Goal: Task Accomplishment & Management: Manage account settings

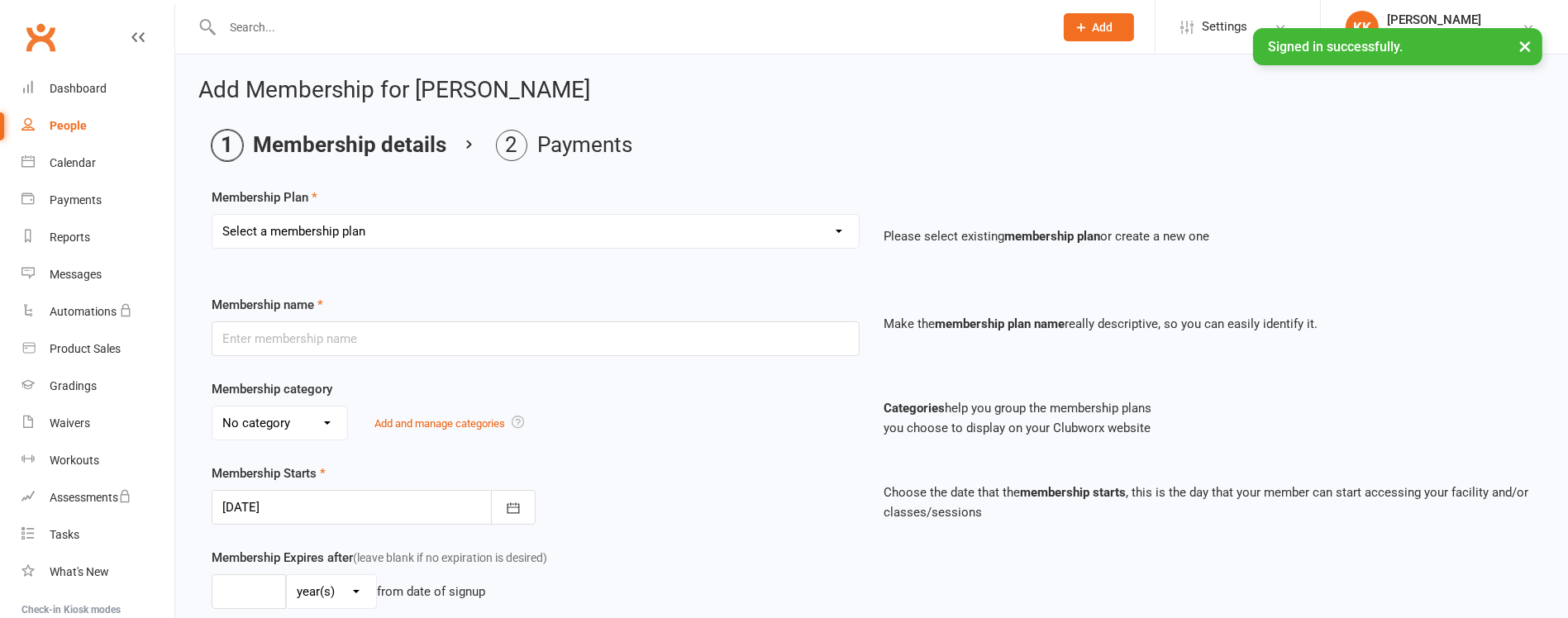
click at [443, 36] on input "text" at bounding box center [629, 27] width 825 height 23
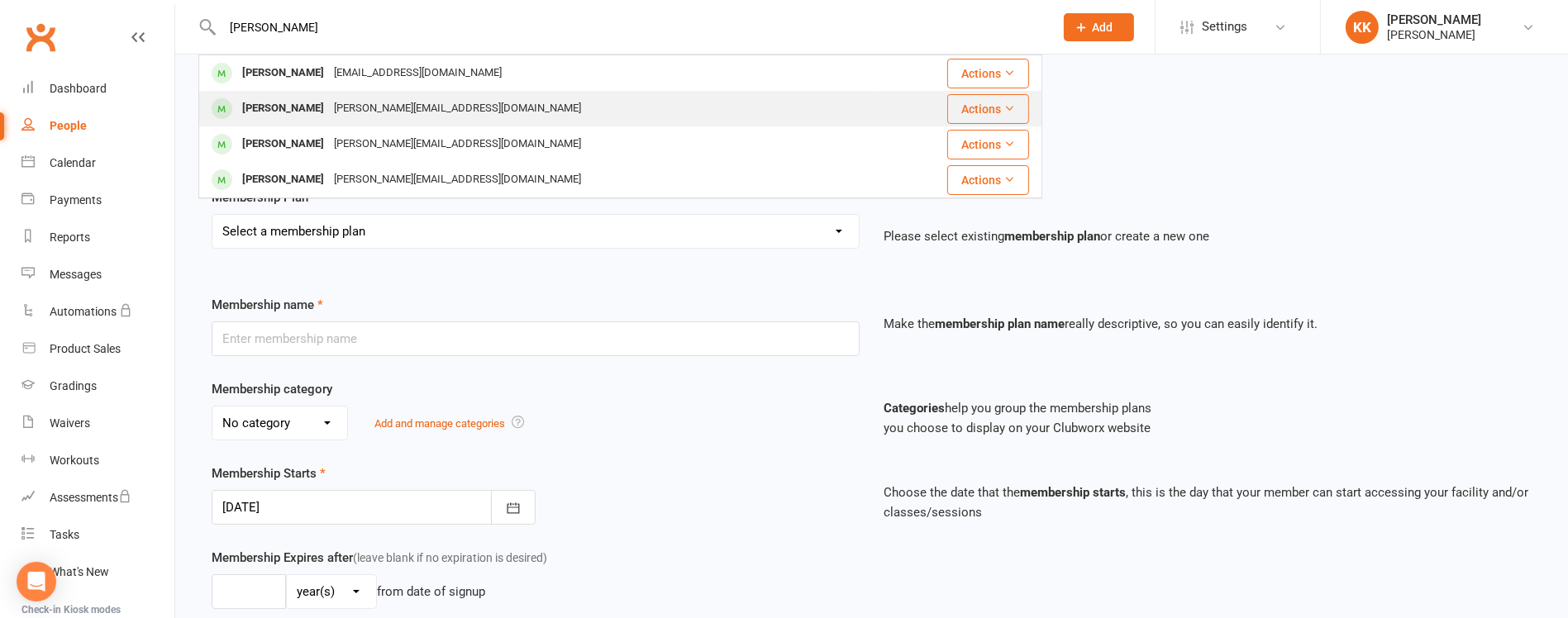
type input "[PERSON_NAME]"
click at [379, 103] on div "[PERSON_NAME][EMAIL_ADDRESS][DOMAIN_NAME]" at bounding box center [458, 109] width 257 height 24
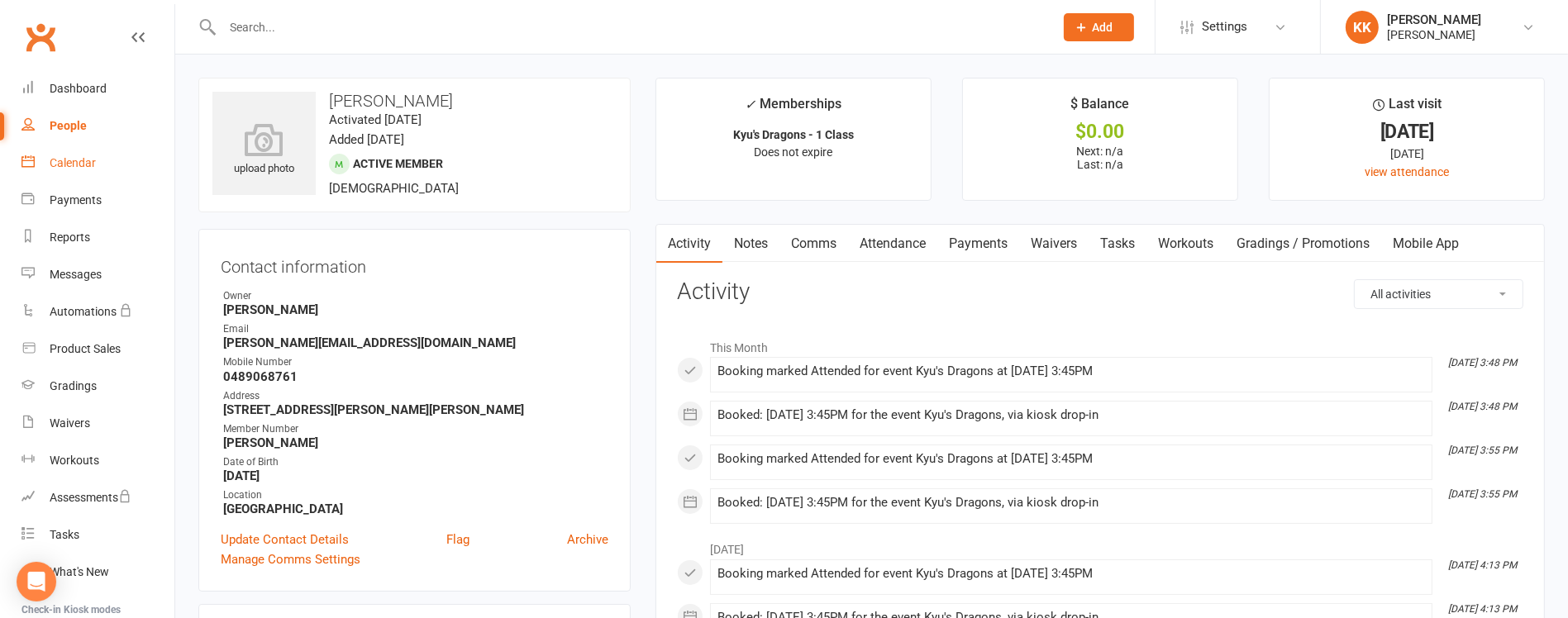
click at [91, 168] on div "Calendar" at bounding box center [73, 162] width 47 height 13
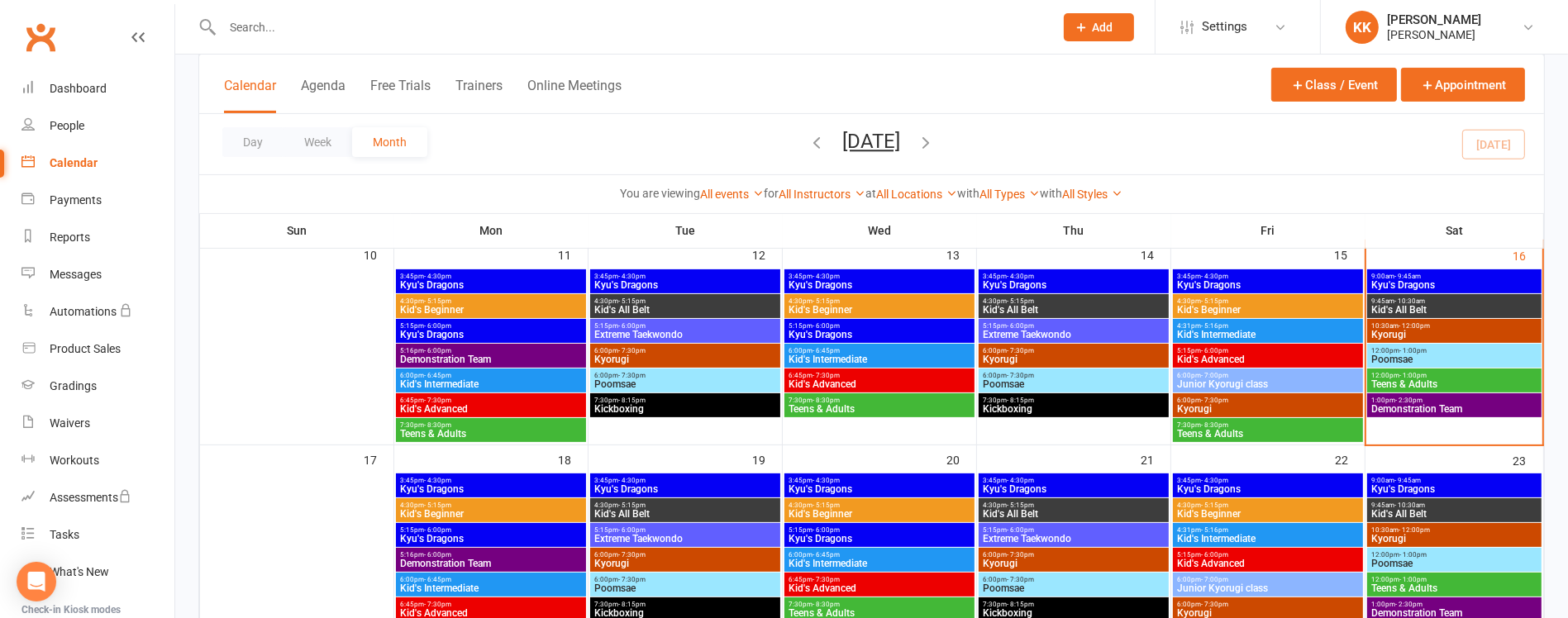
scroll to position [526, 0]
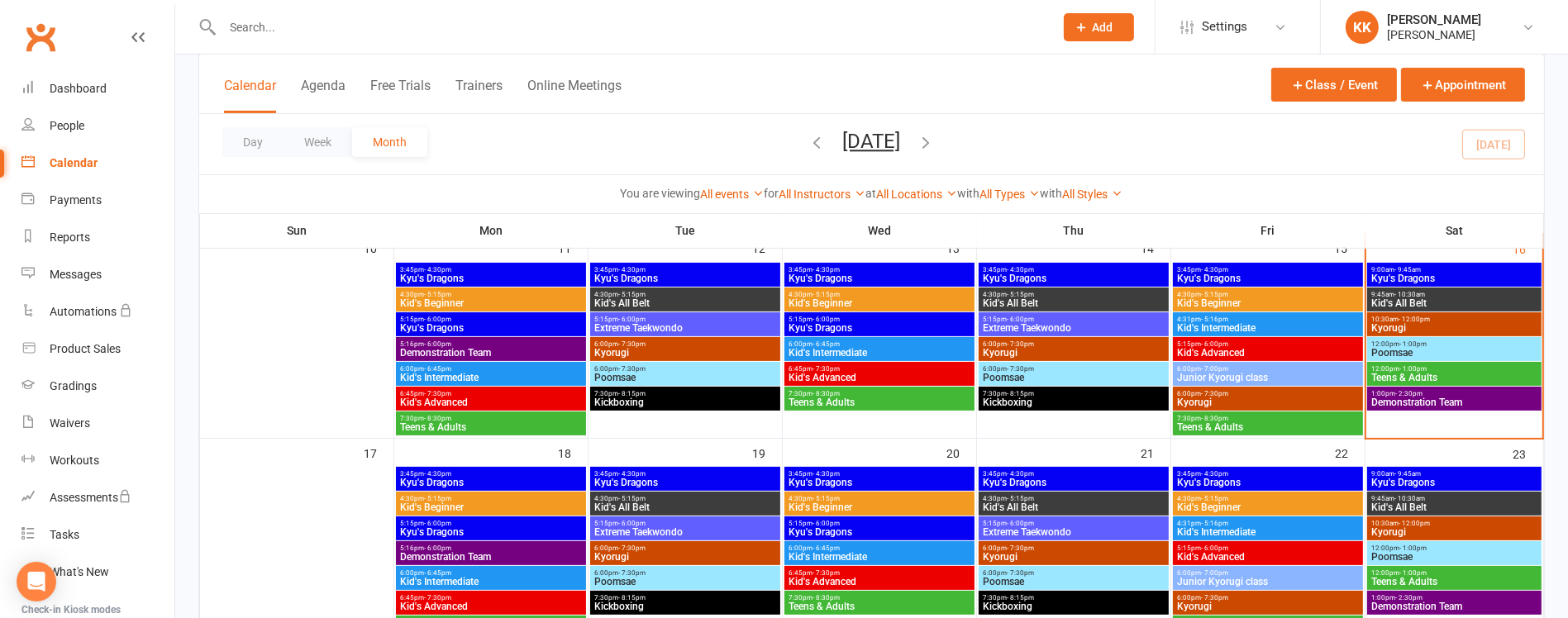
click at [1281, 278] on span "Kyu's Dragons" at bounding box center [1267, 278] width 184 height 10
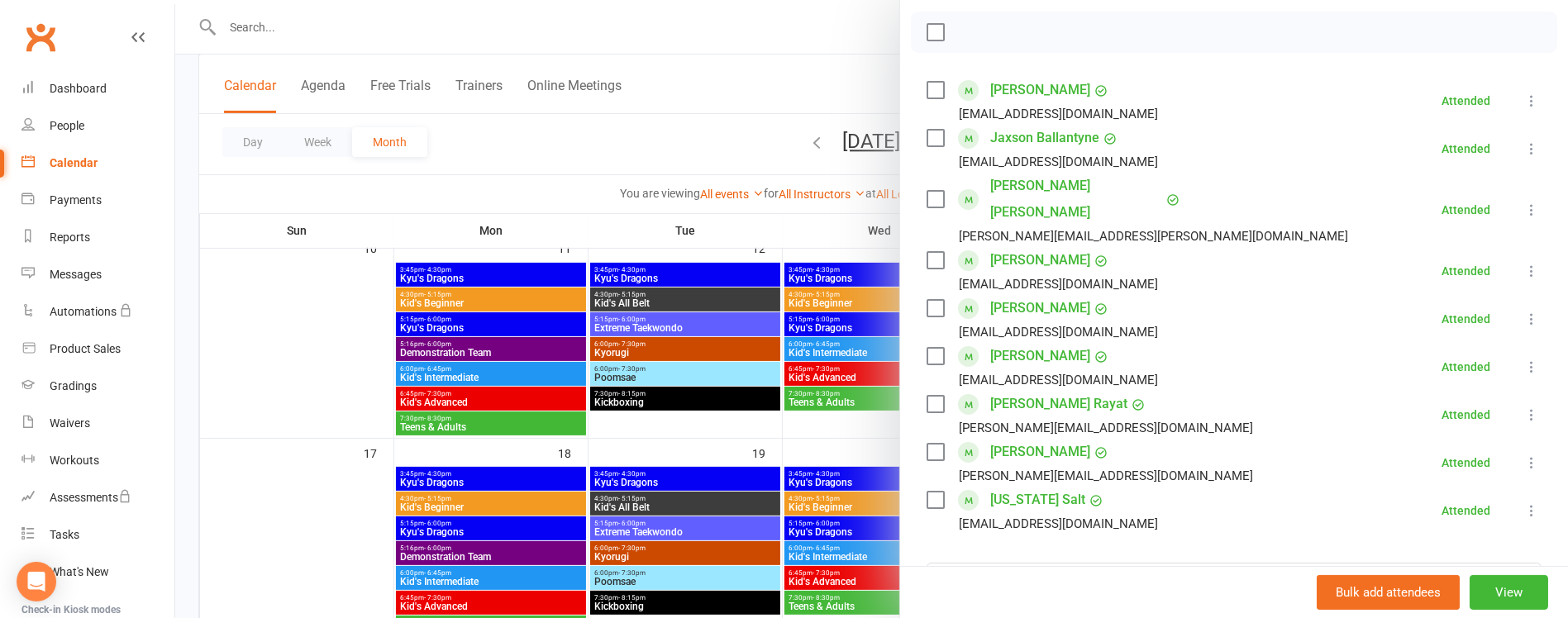
scroll to position [315, 0]
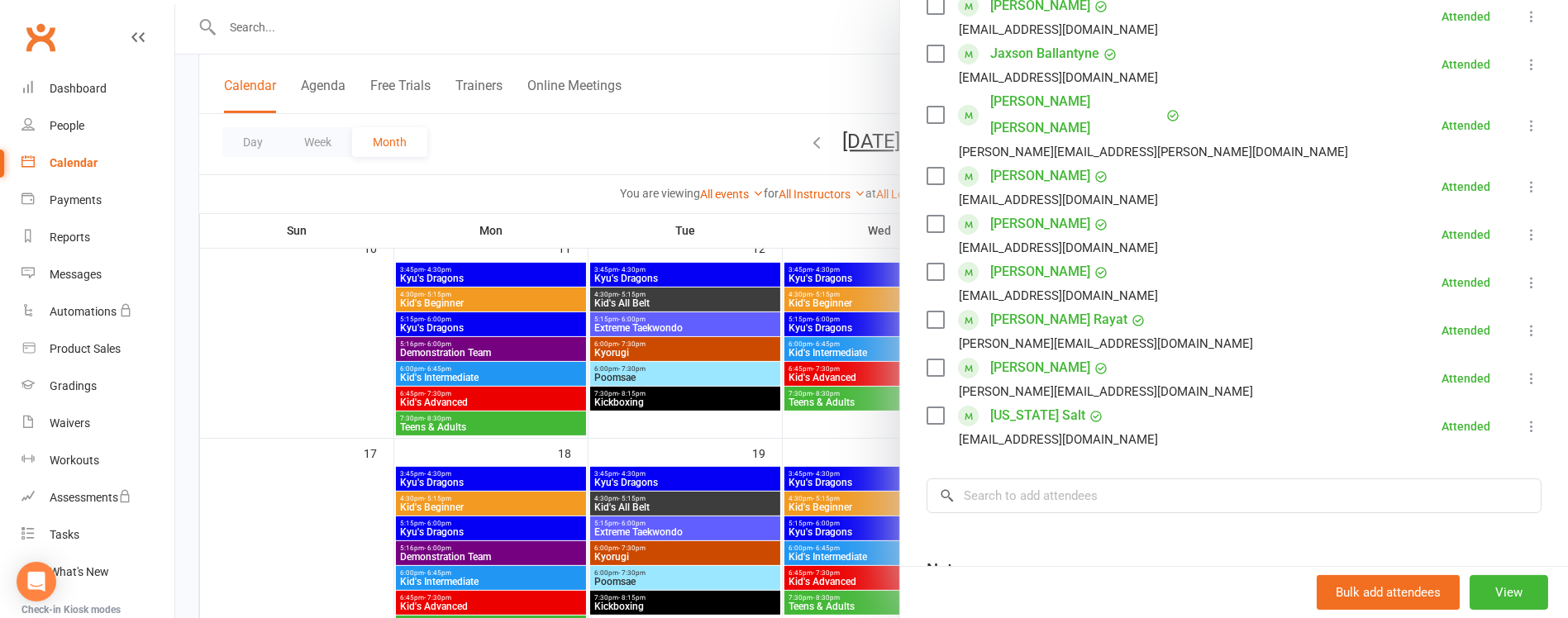
click at [854, 226] on div at bounding box center [871, 309] width 1393 height 618
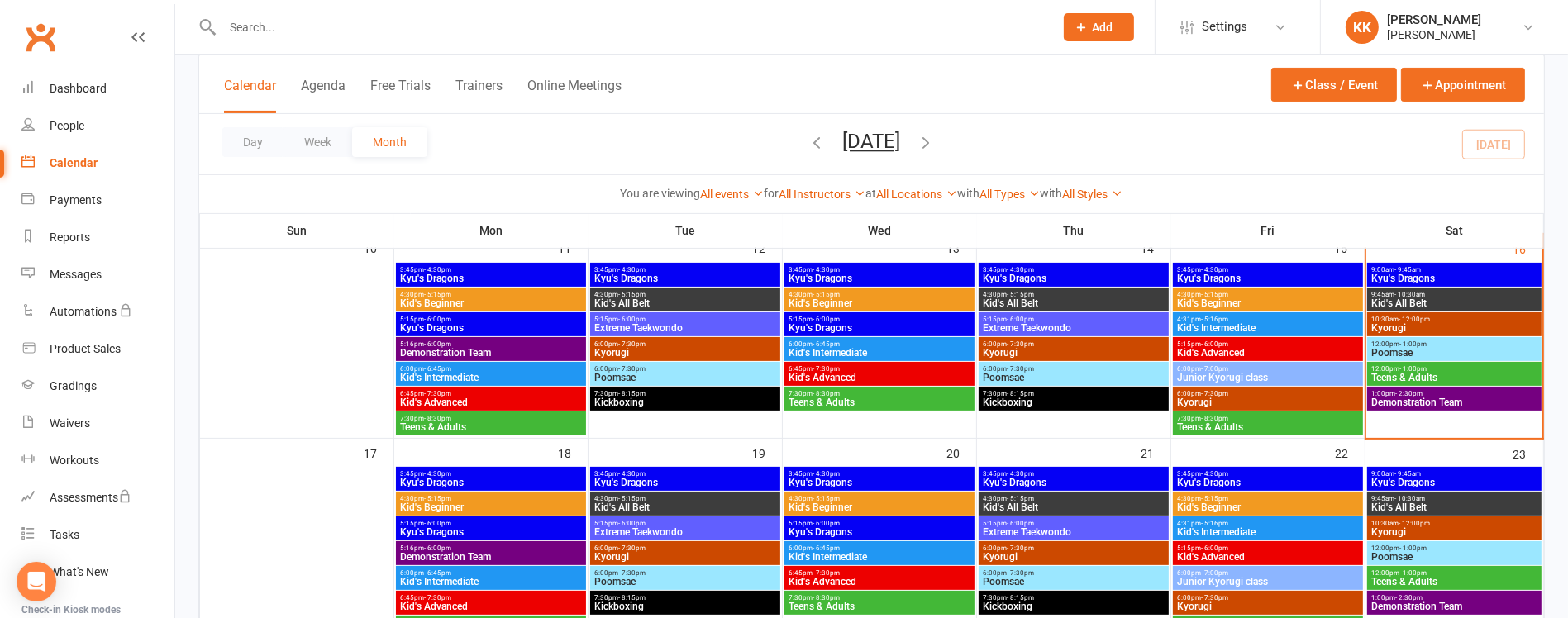
click at [1246, 298] on span "Kid's Beginner" at bounding box center [1267, 303] width 184 height 10
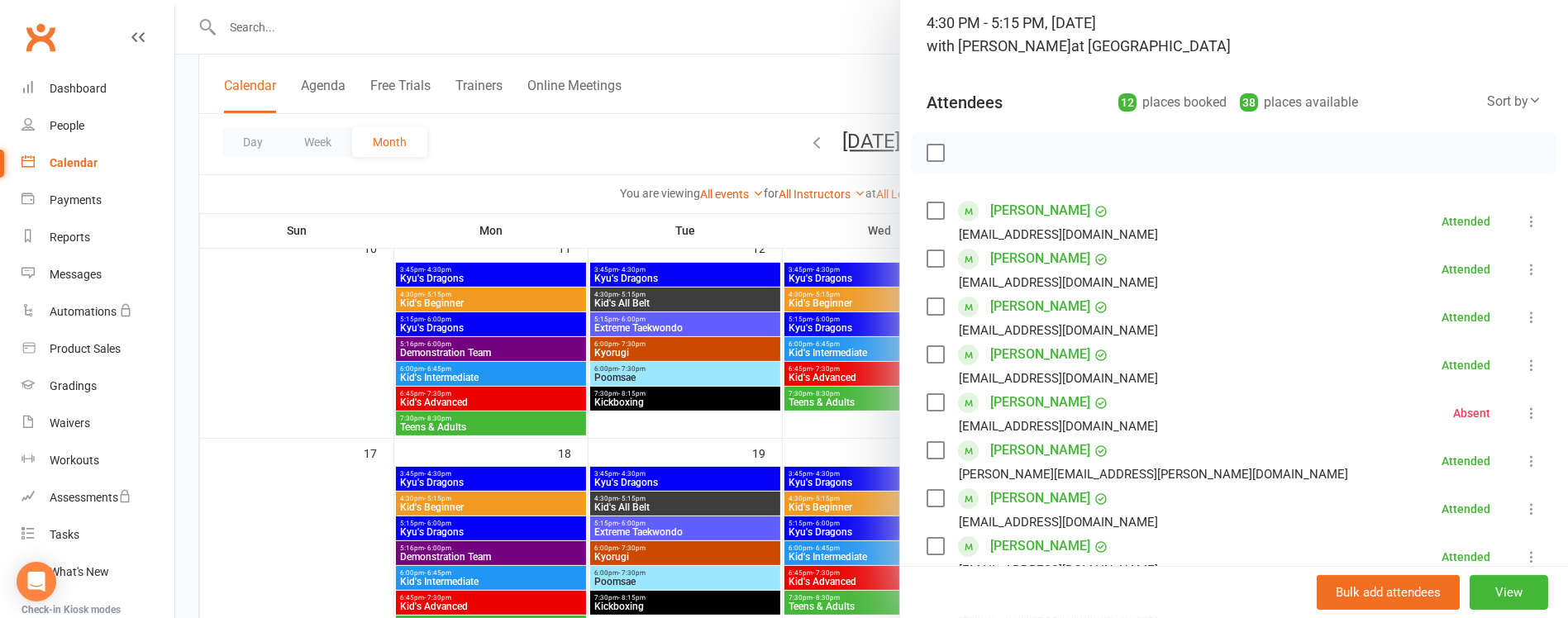
scroll to position [112, 0]
click at [1523, 416] on icon at bounding box center [1531, 410] width 16 height 16
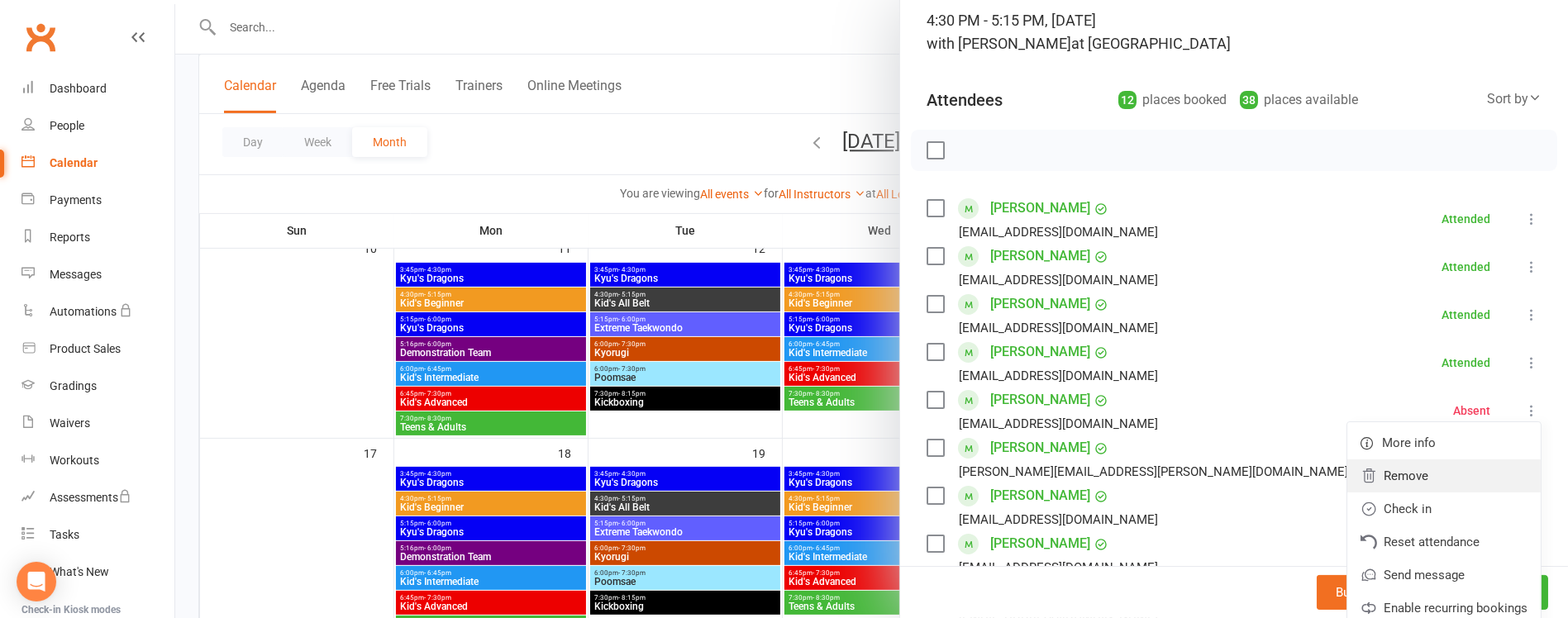
click at [1436, 469] on link "Remove" at bounding box center [1444, 476] width 193 height 33
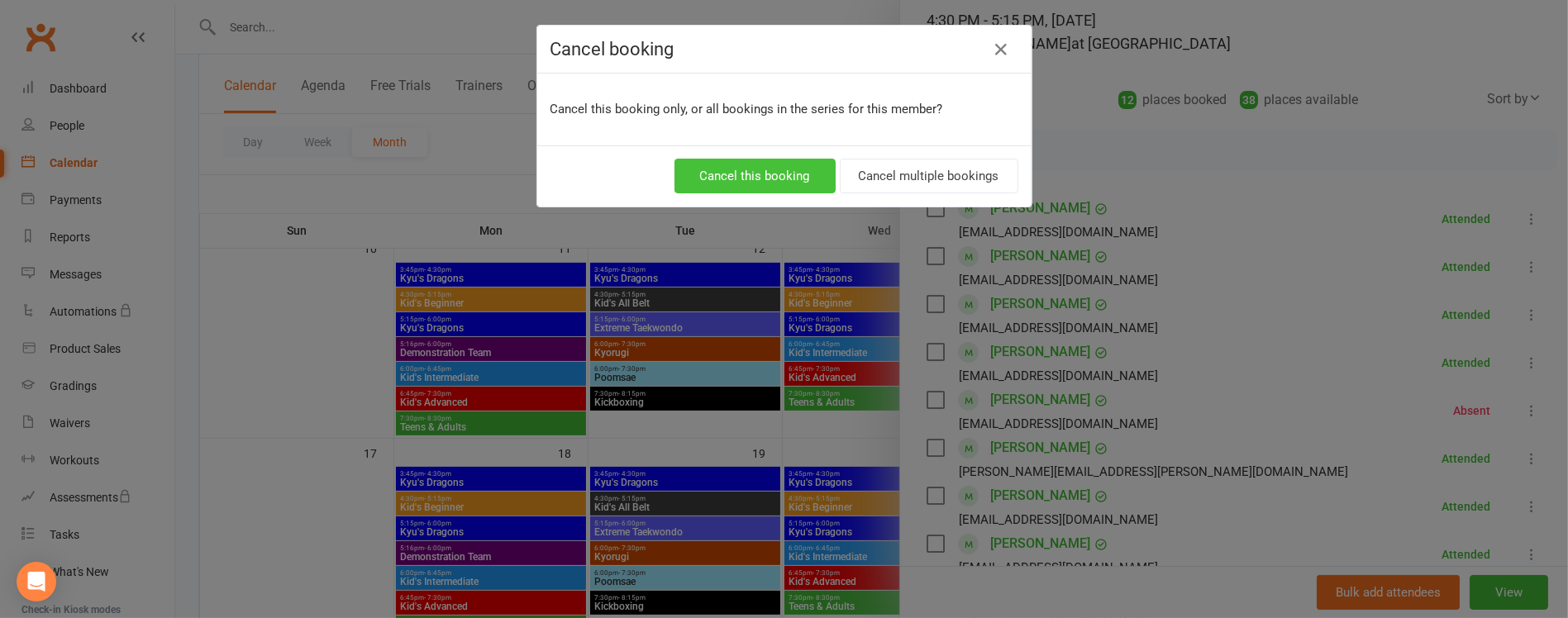
click at [799, 178] on button "Cancel this booking" at bounding box center [754, 176] width 161 height 34
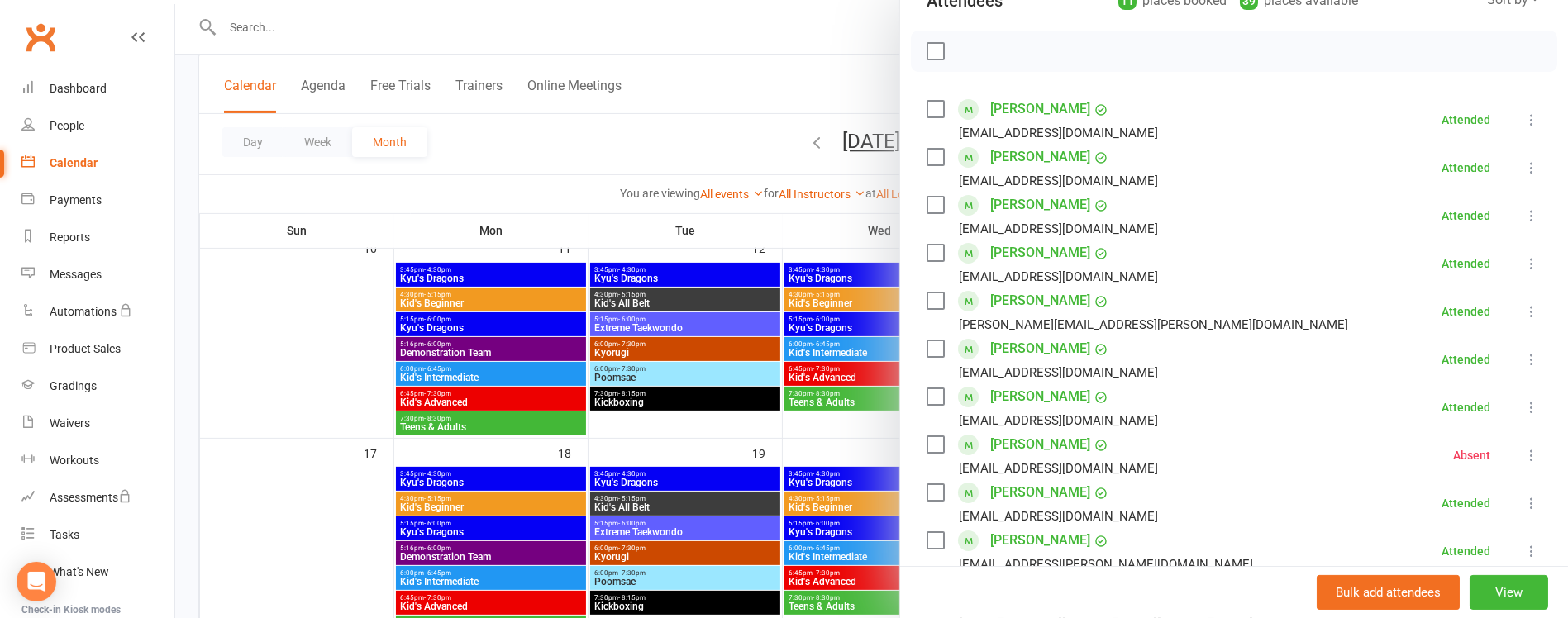
scroll to position [272, 0]
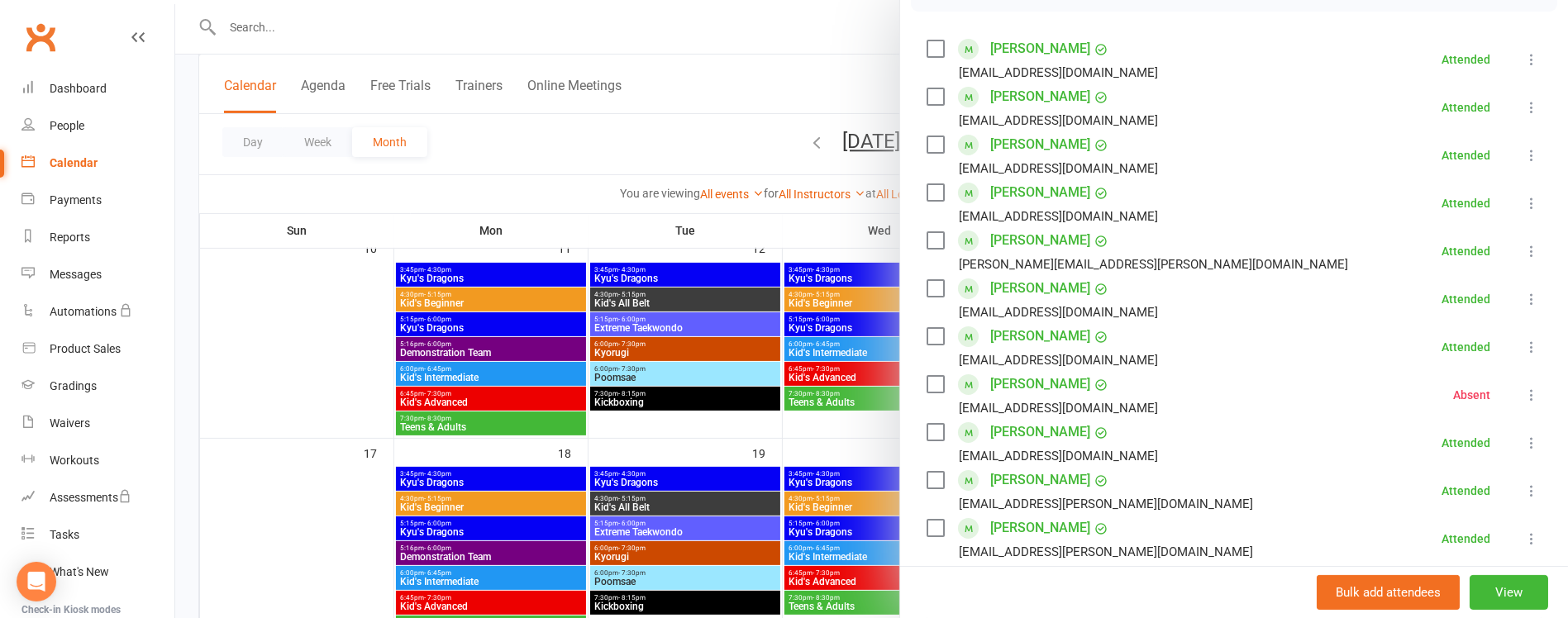
click at [1523, 398] on icon at bounding box center [1531, 395] width 16 height 16
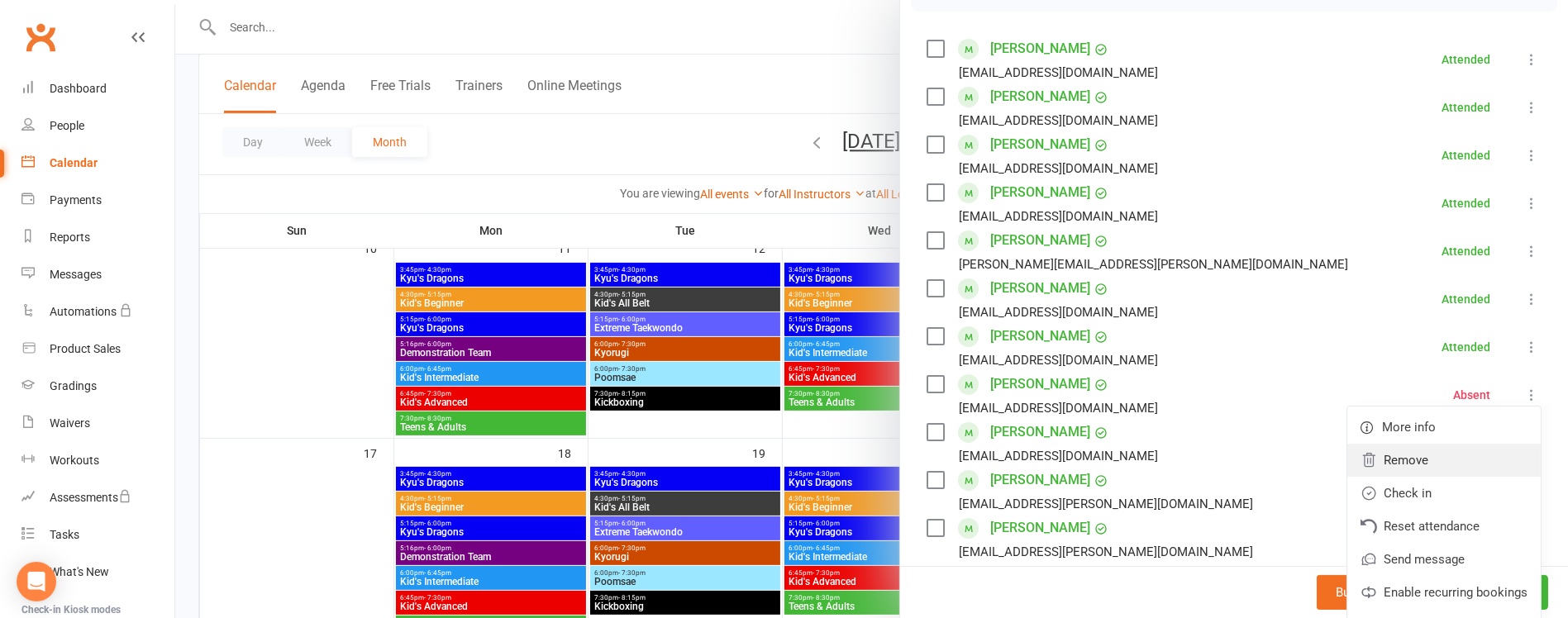
click at [1392, 459] on link "Remove" at bounding box center [1444, 460] width 193 height 33
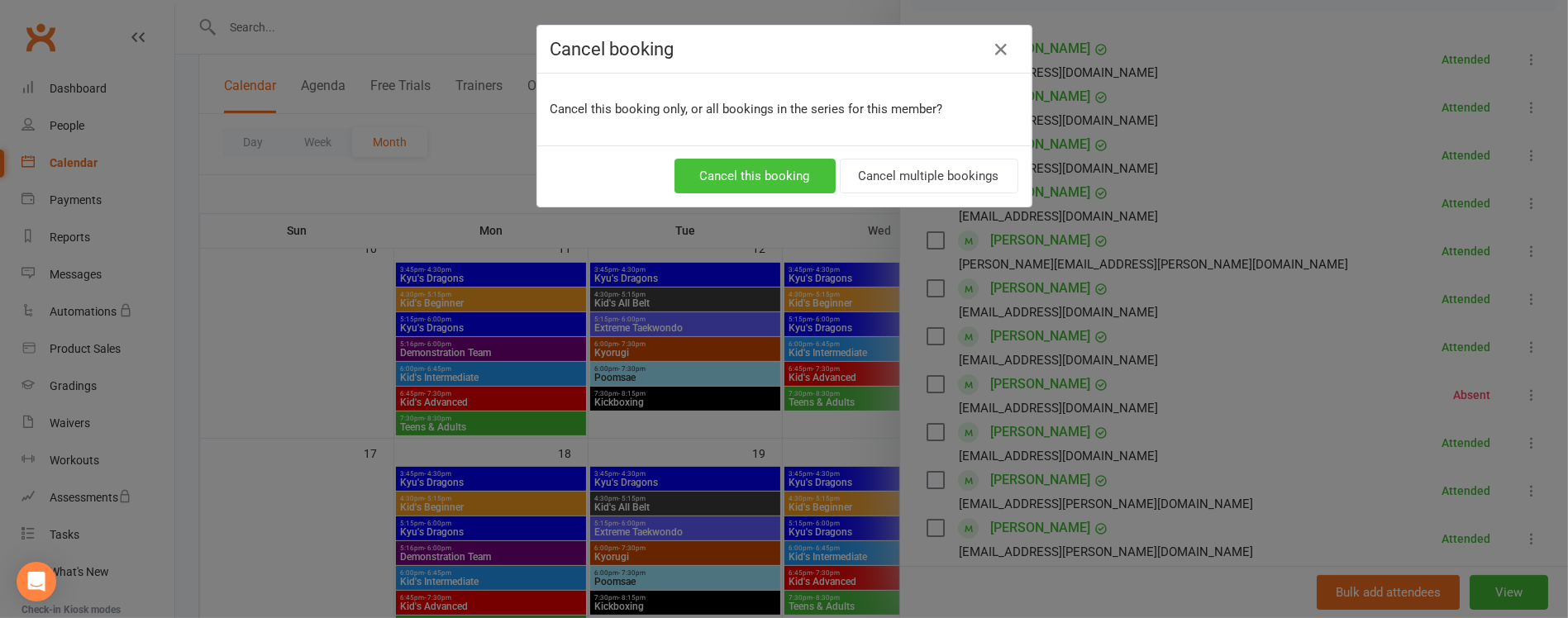
click at [777, 166] on button "Cancel this booking" at bounding box center [754, 176] width 161 height 34
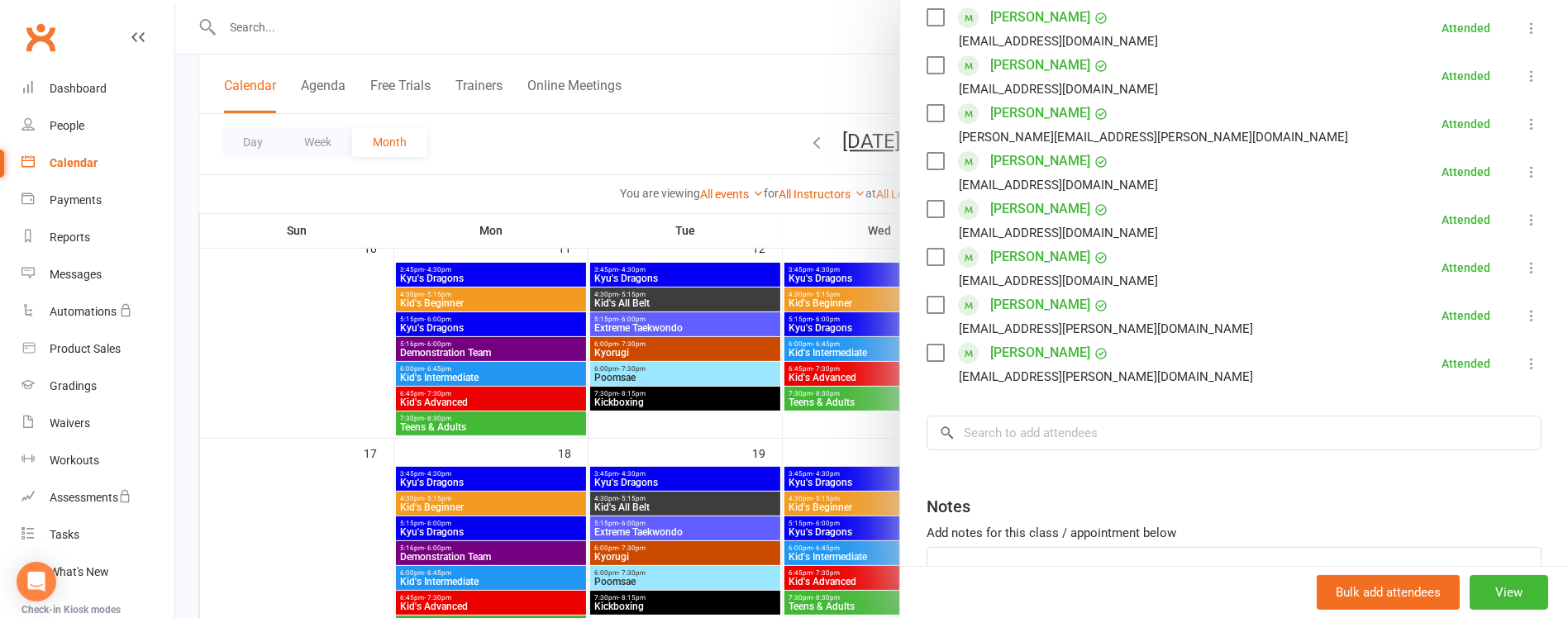
scroll to position [400, 0]
click at [794, 233] on div at bounding box center [871, 309] width 1393 height 618
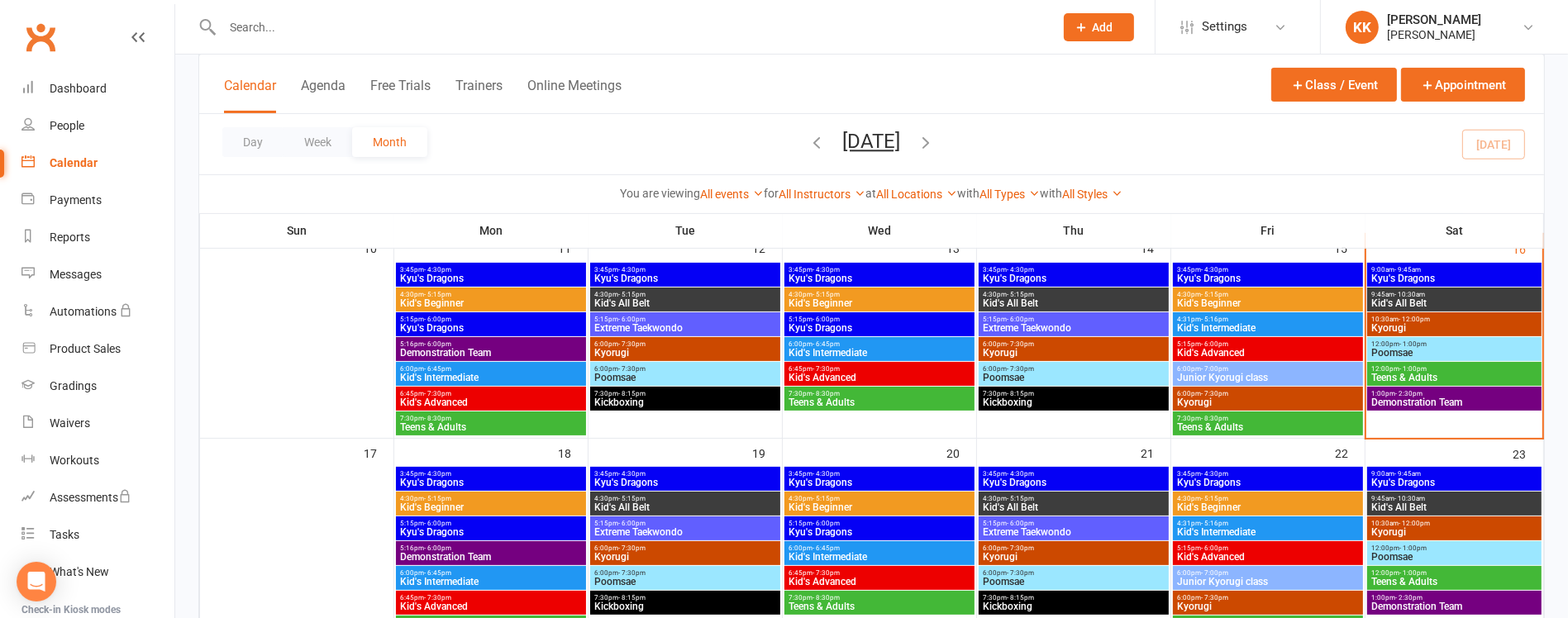
click at [1213, 319] on span "- 5:16pm" at bounding box center [1215, 319] width 28 height 8
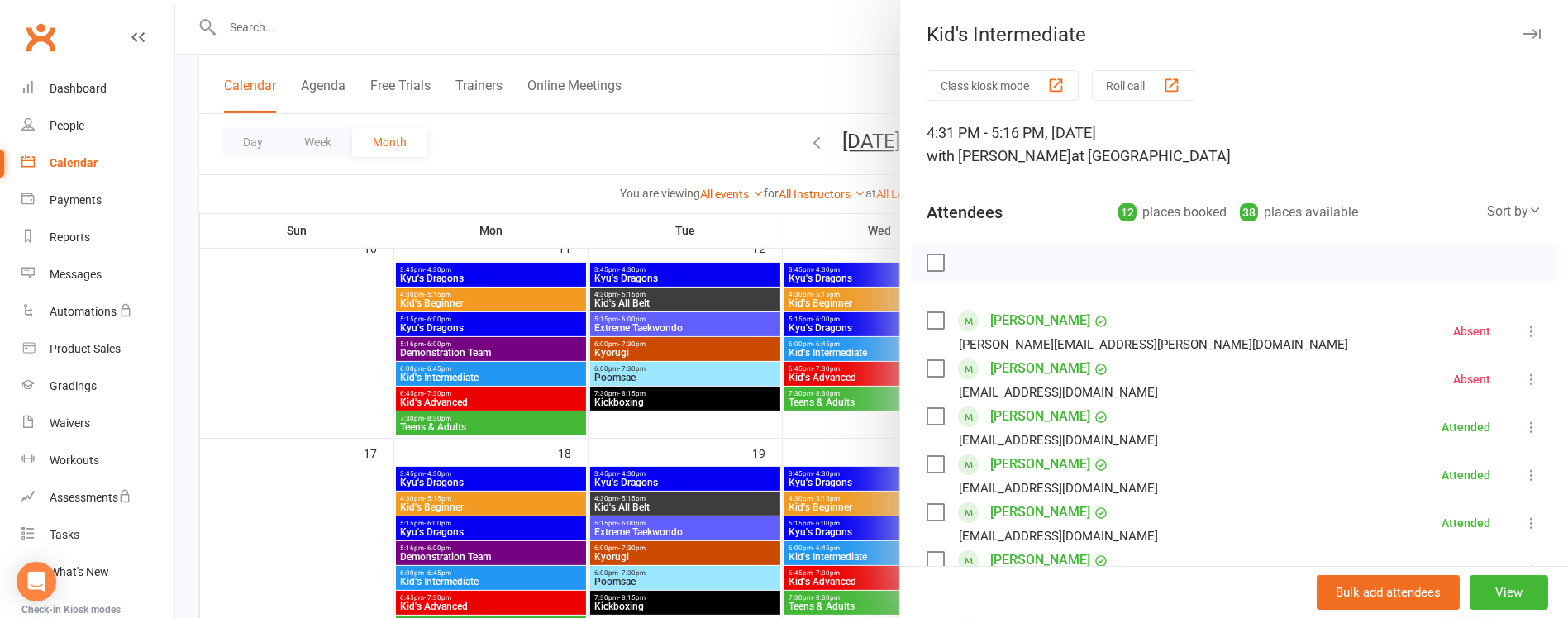
click at [1523, 327] on icon at bounding box center [1531, 331] width 16 height 16
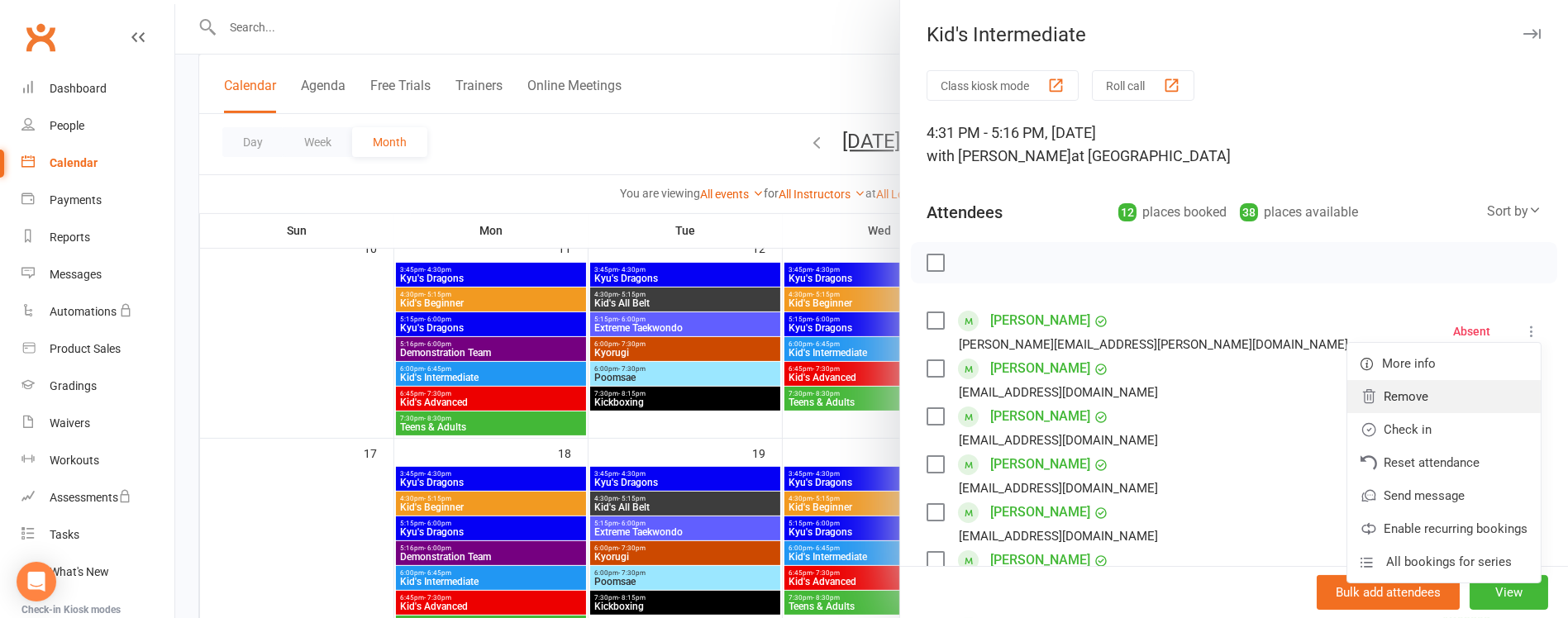
click at [1424, 403] on link "Remove" at bounding box center [1444, 396] width 193 height 33
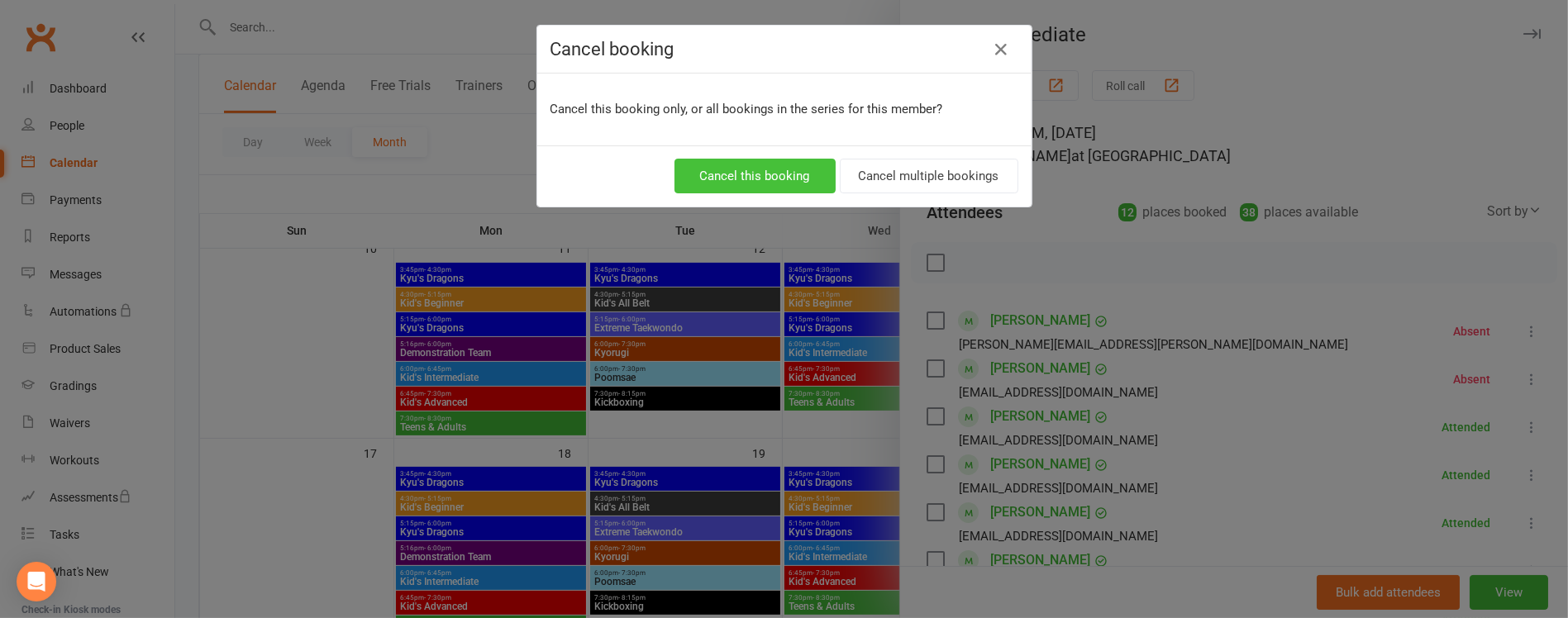
click at [784, 184] on button "Cancel this booking" at bounding box center [754, 176] width 161 height 34
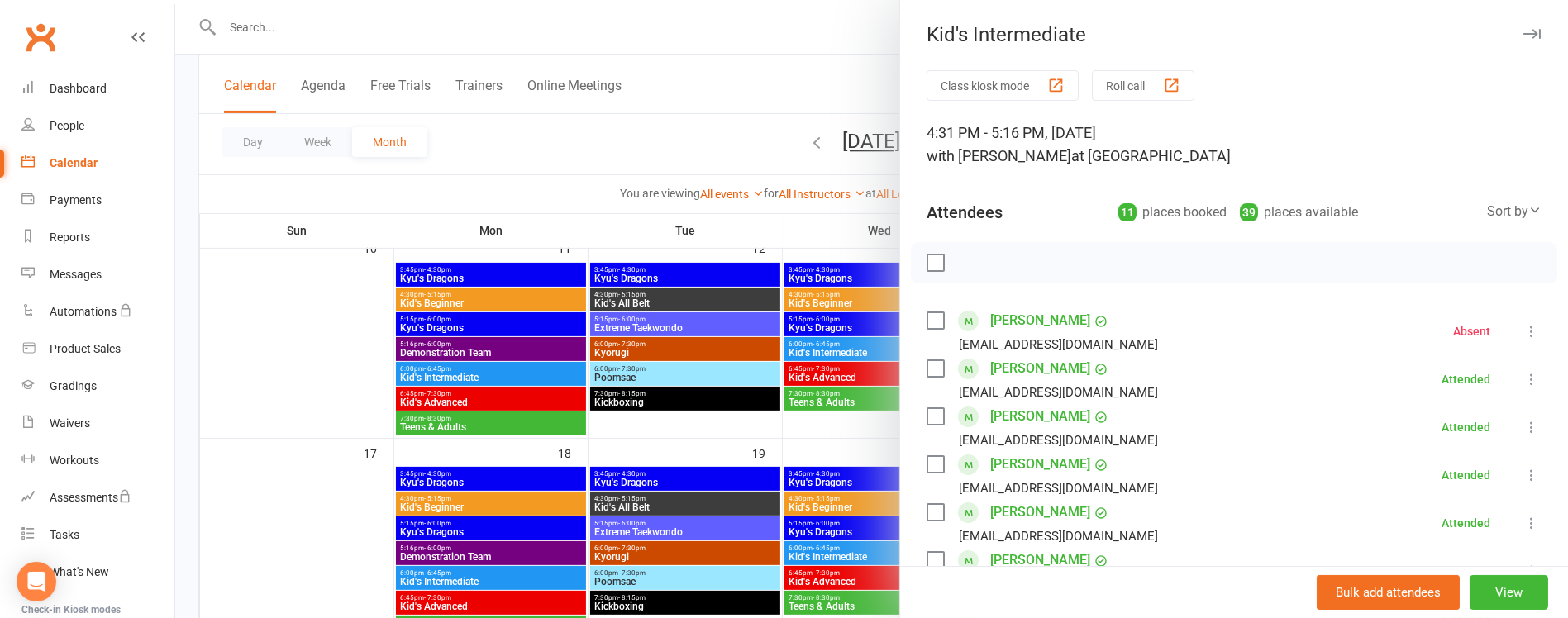
click at [1523, 328] on icon at bounding box center [1531, 331] width 16 height 16
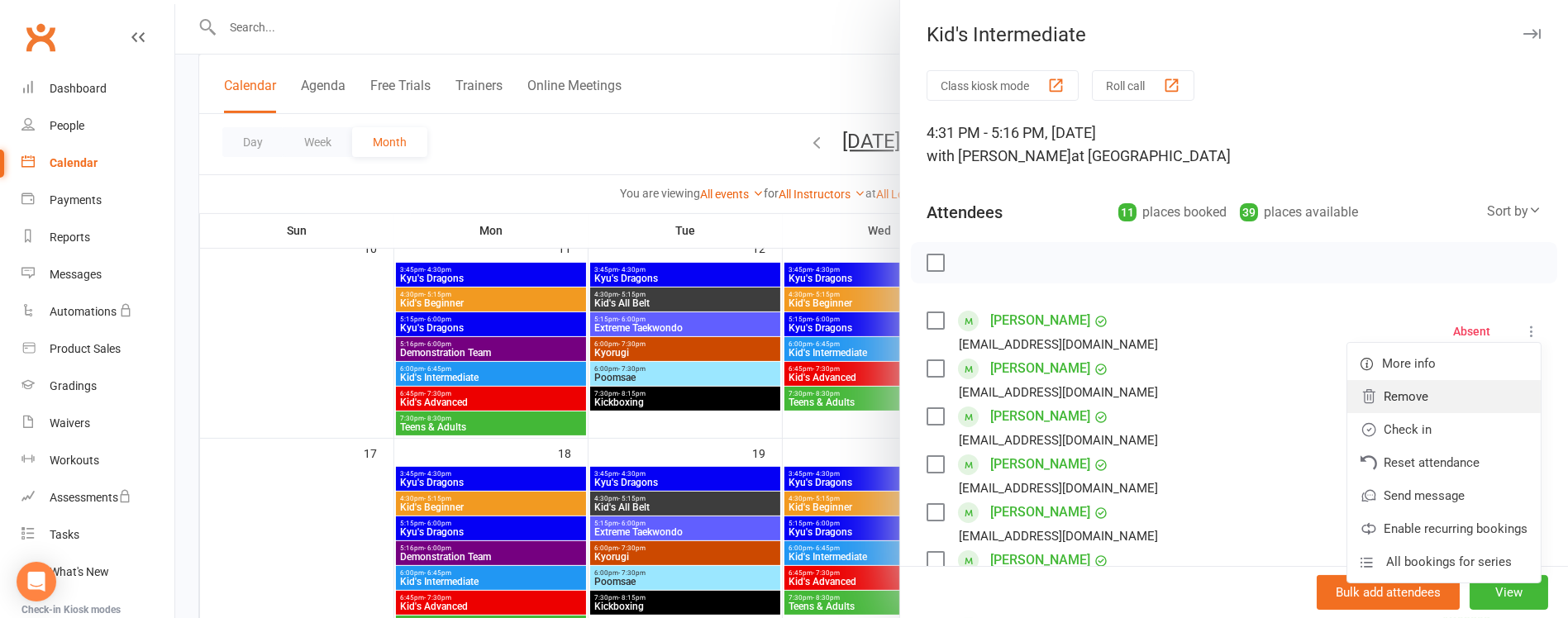
click at [1367, 391] on link "Remove" at bounding box center [1444, 396] width 193 height 33
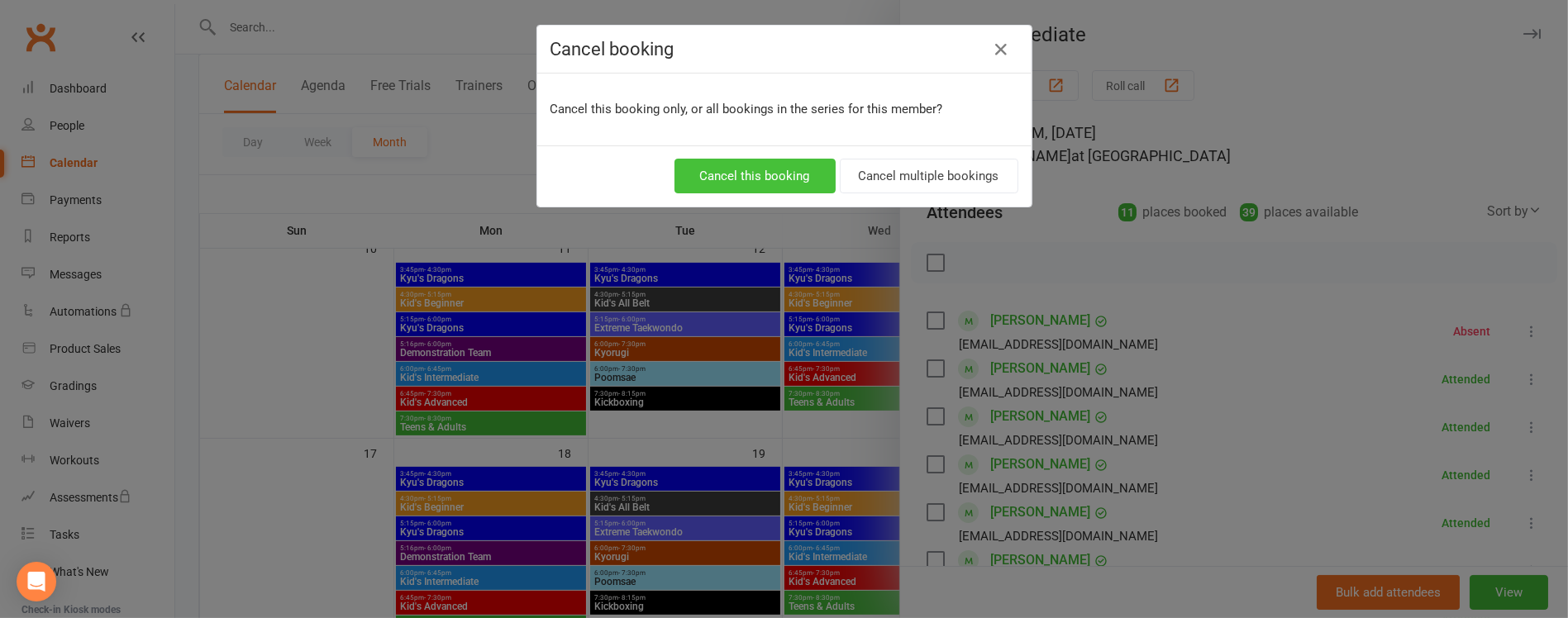
click at [781, 176] on button "Cancel this booking" at bounding box center [754, 176] width 161 height 34
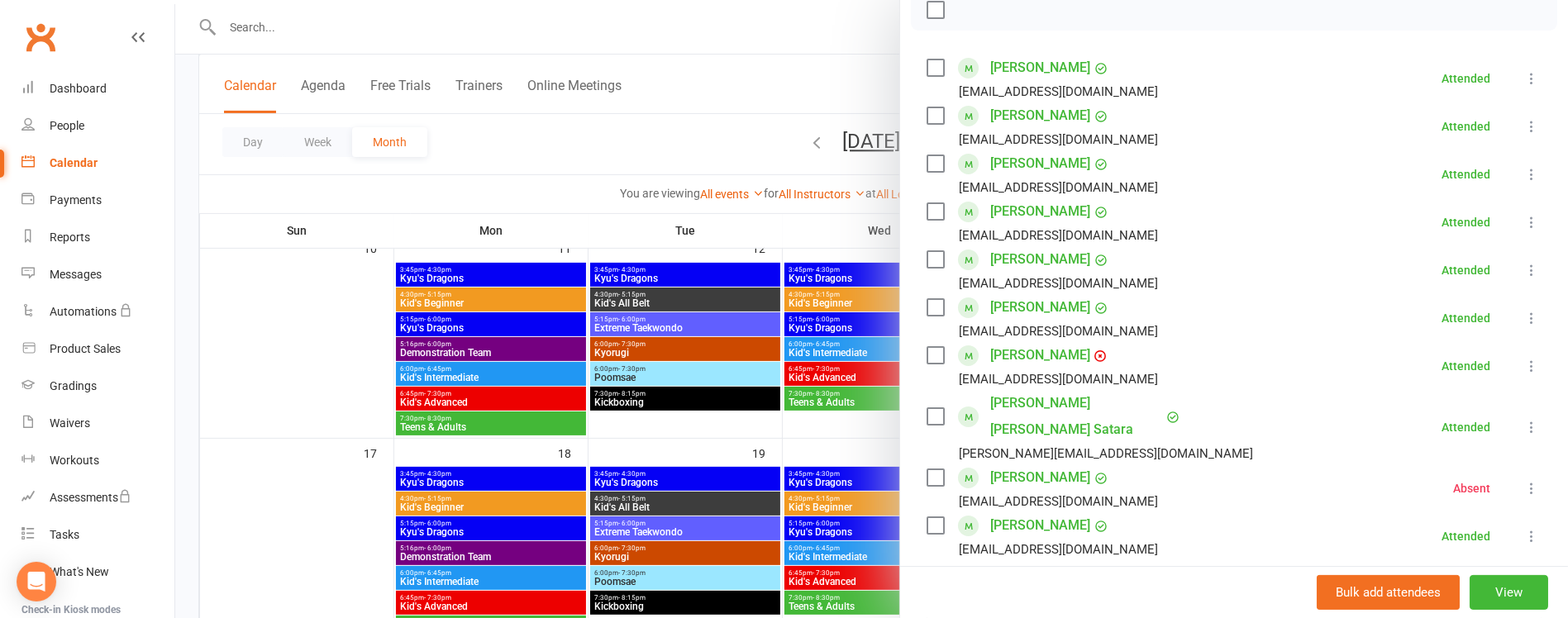
scroll to position [253, 0]
click at [1523, 479] on icon at bounding box center [1531, 487] width 16 height 16
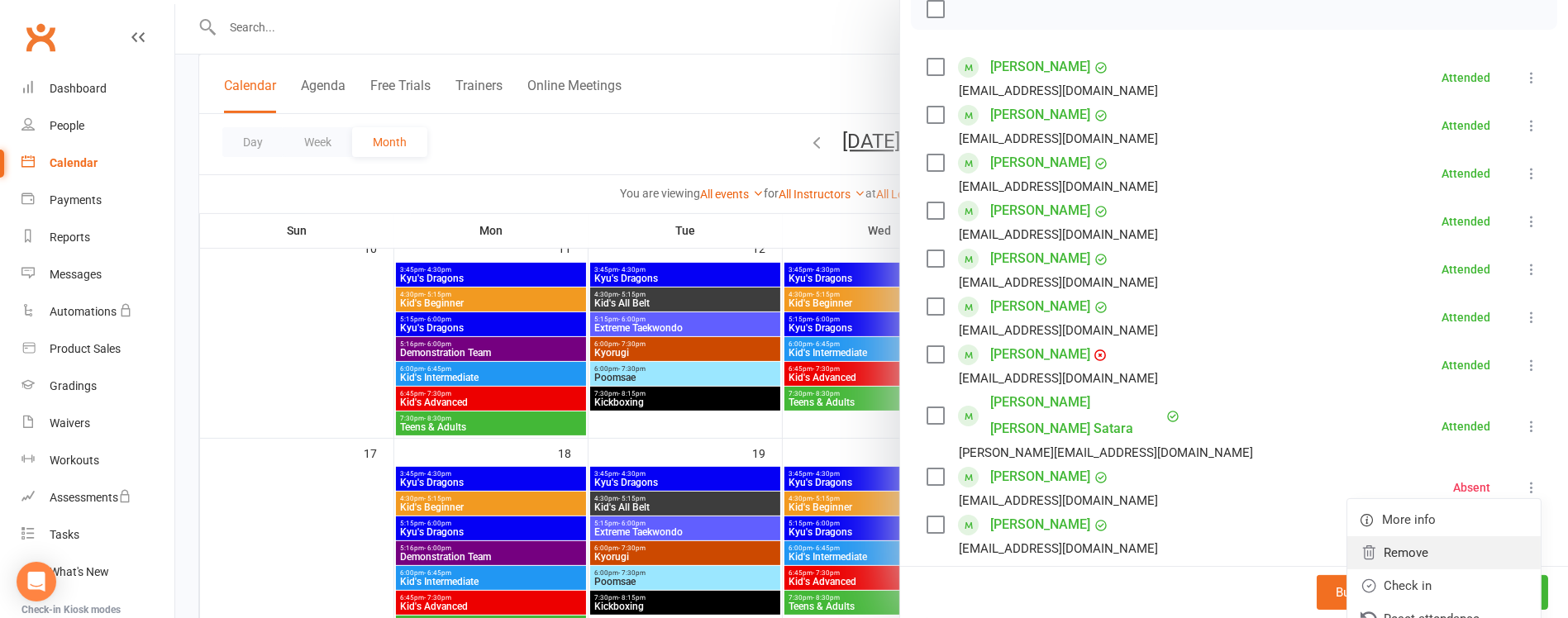
click at [1384, 536] on link "Remove" at bounding box center [1444, 552] width 193 height 33
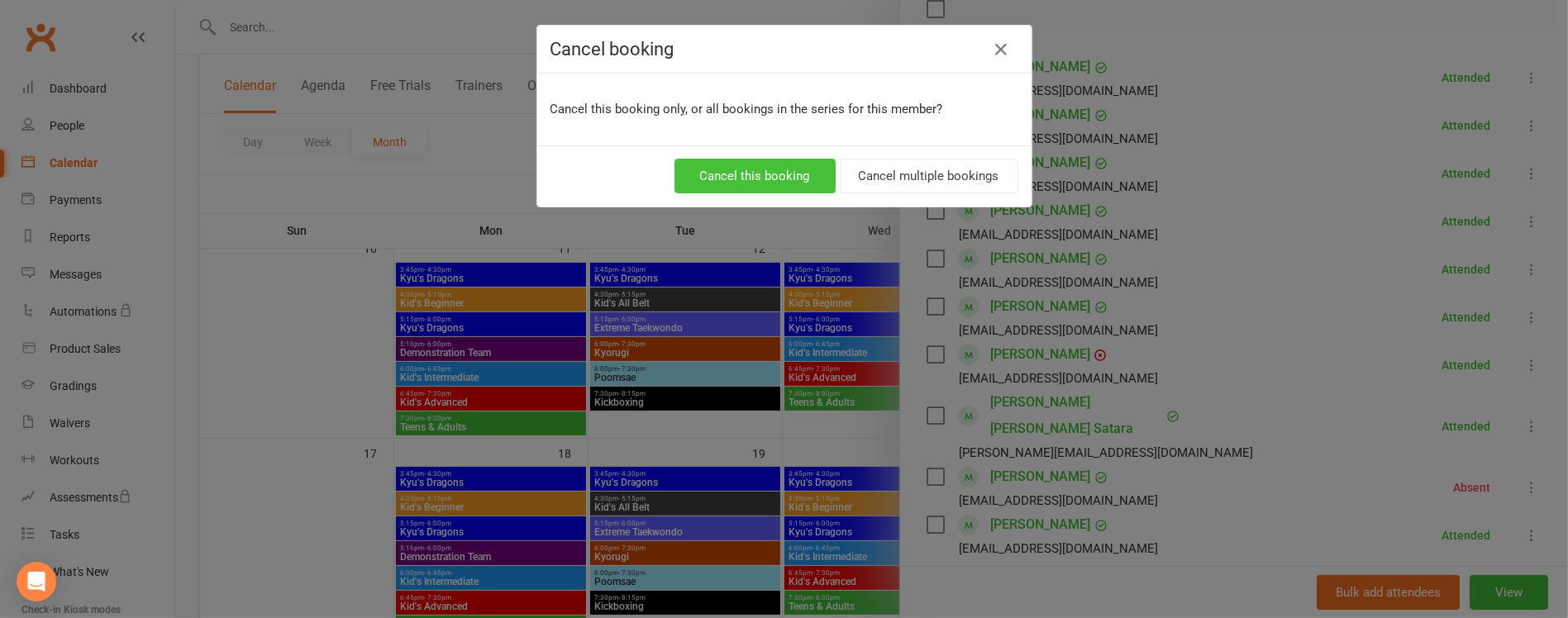
click at [797, 171] on button "Cancel this booking" at bounding box center [754, 176] width 161 height 34
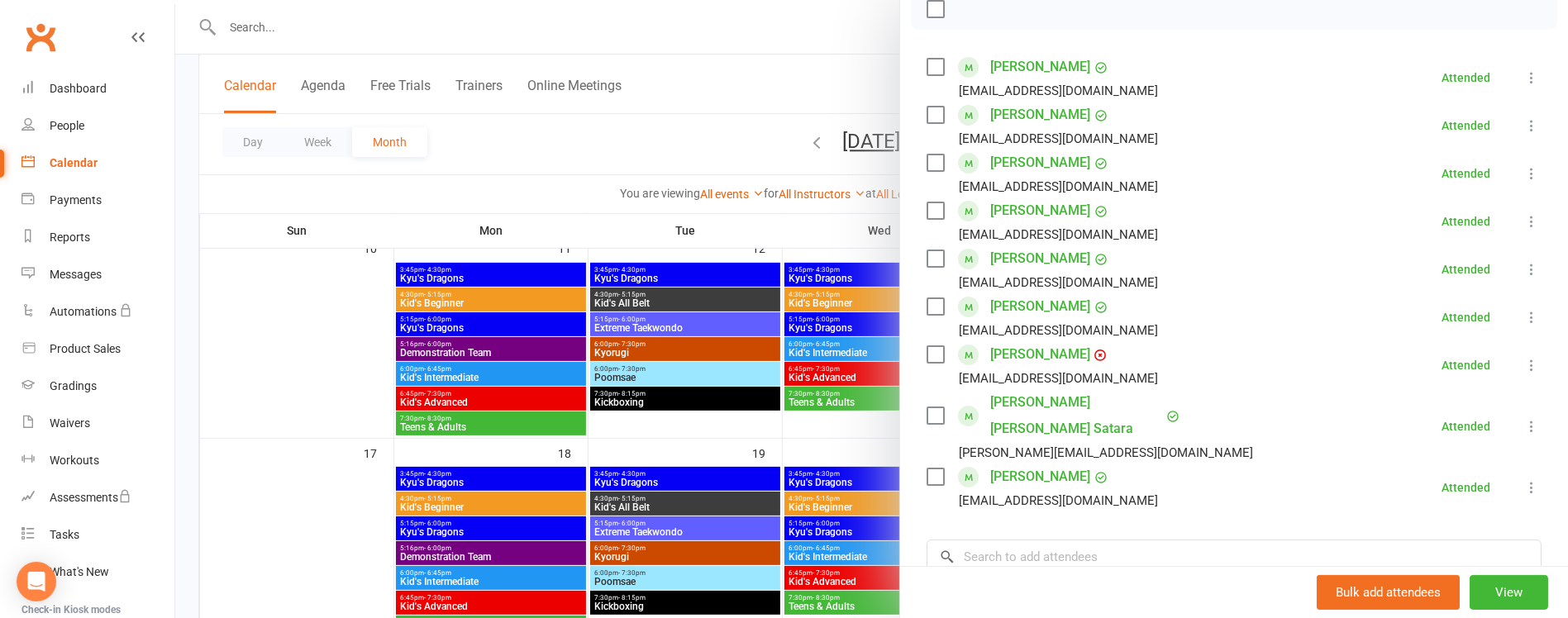
scroll to position [326, 0]
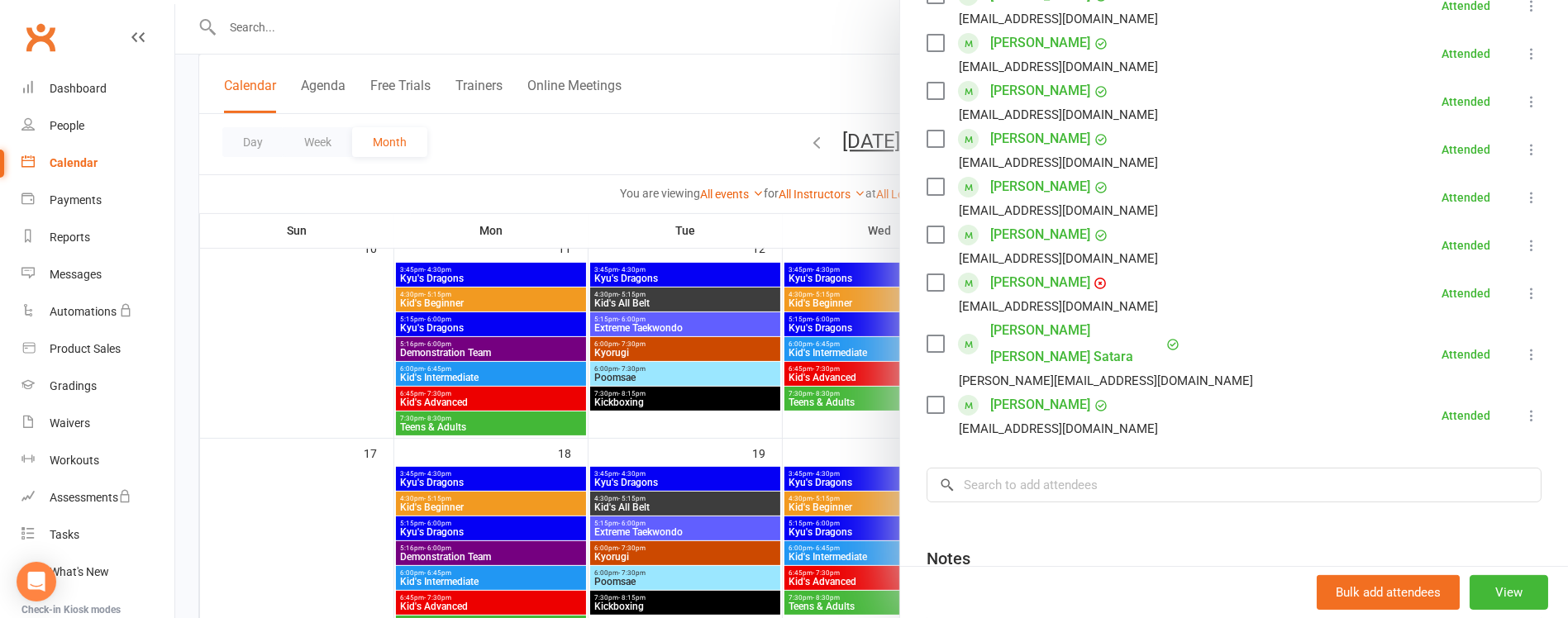
click at [829, 247] on div at bounding box center [871, 309] width 1393 height 618
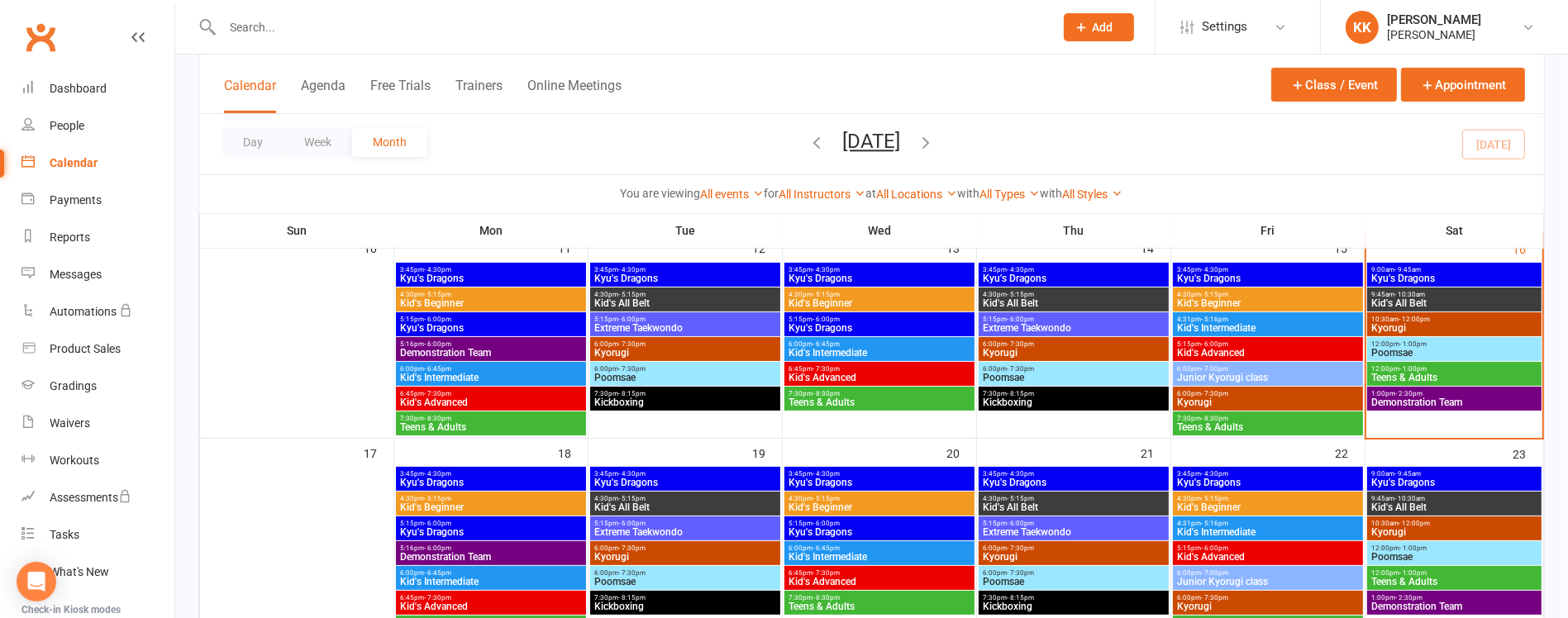
click at [1213, 352] on span "Kid's Advanced" at bounding box center [1267, 353] width 184 height 10
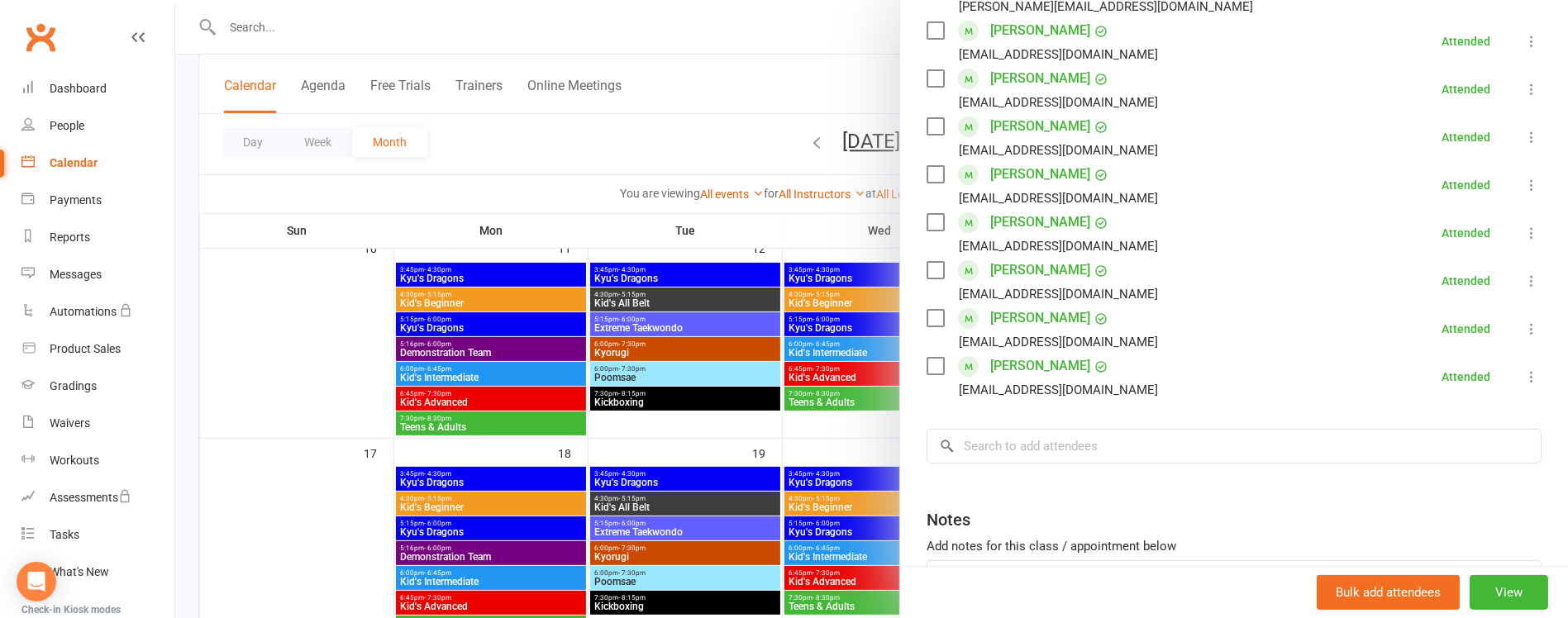
scroll to position [434, 0]
click at [821, 256] on div at bounding box center [871, 309] width 1393 height 618
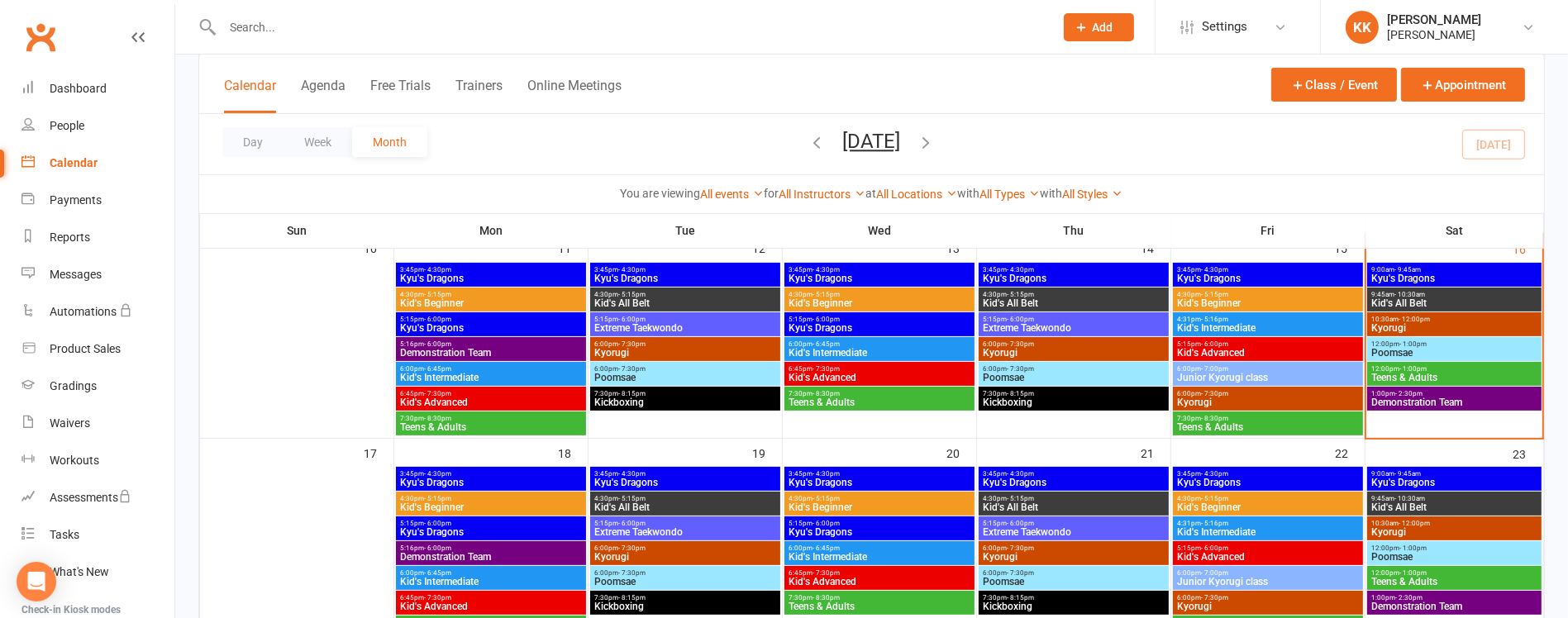
click at [1239, 374] on span "Junior Kyorugi class" at bounding box center [1267, 378] width 184 height 10
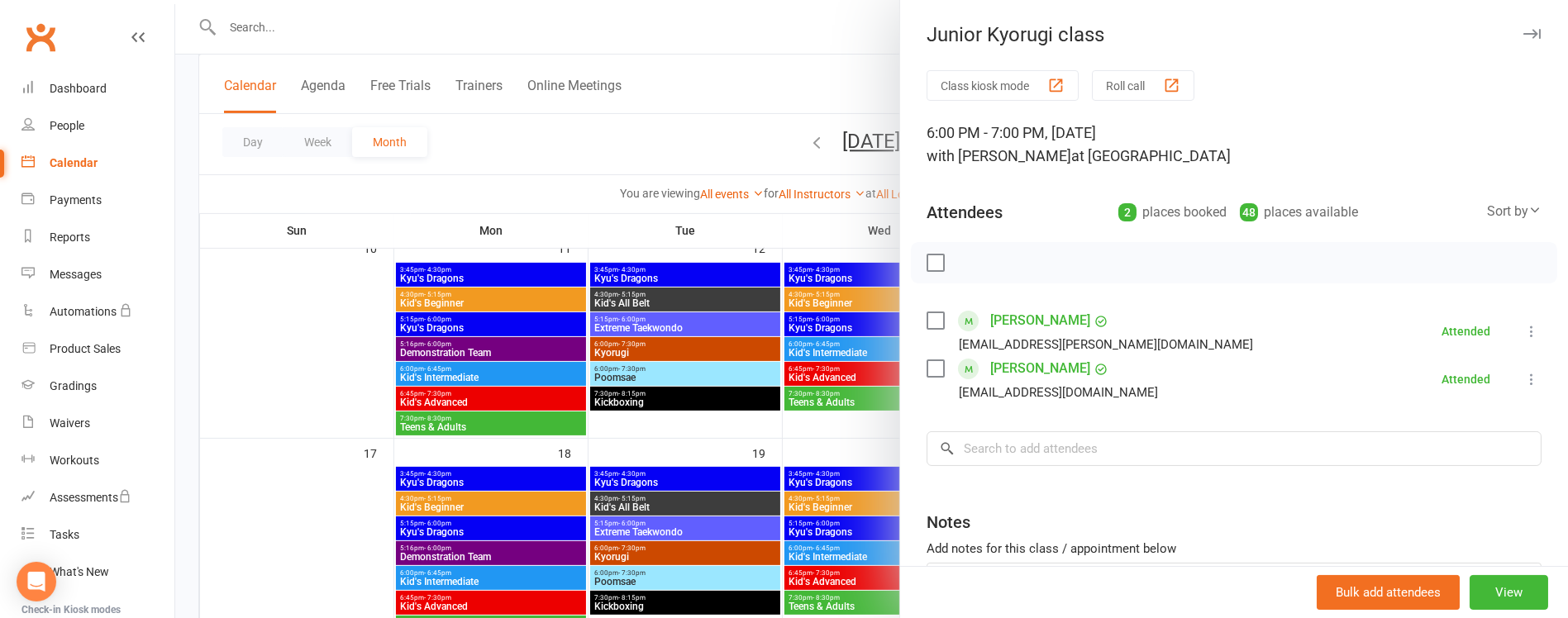
scroll to position [134, 0]
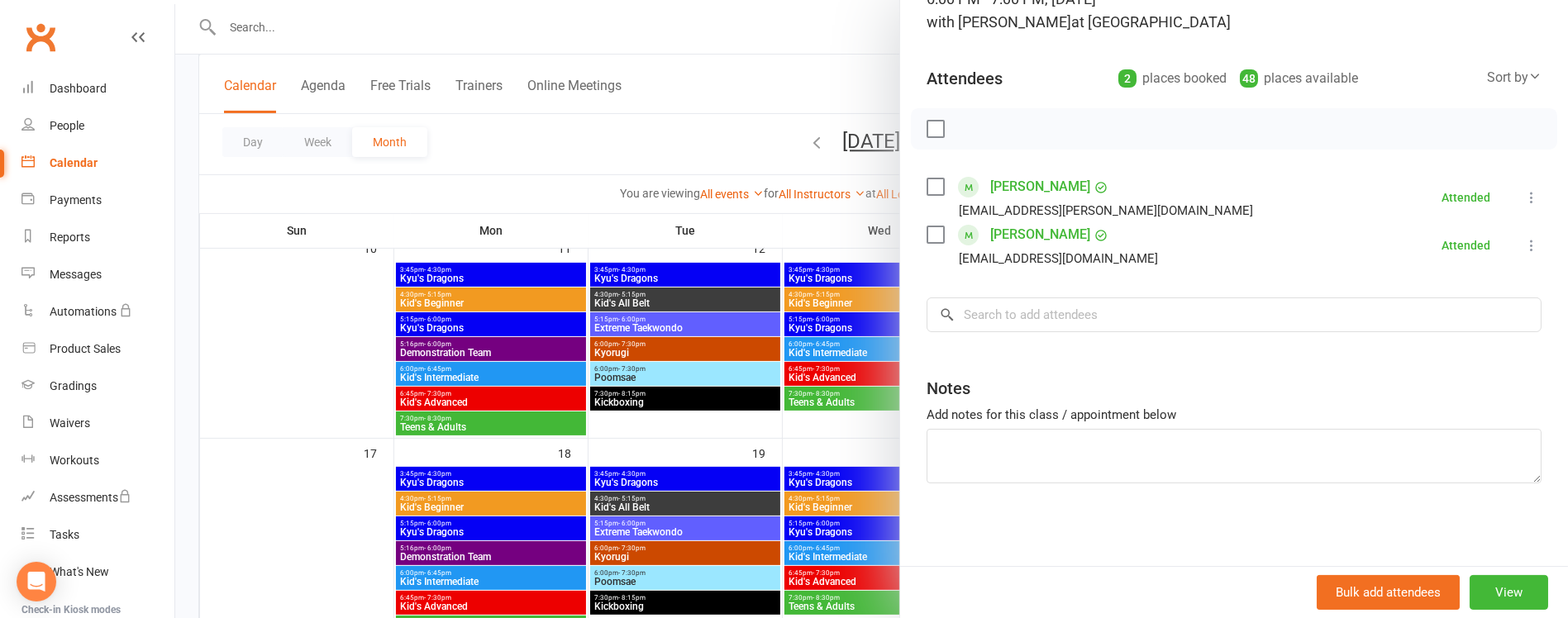
click at [810, 246] on div at bounding box center [871, 309] width 1393 height 618
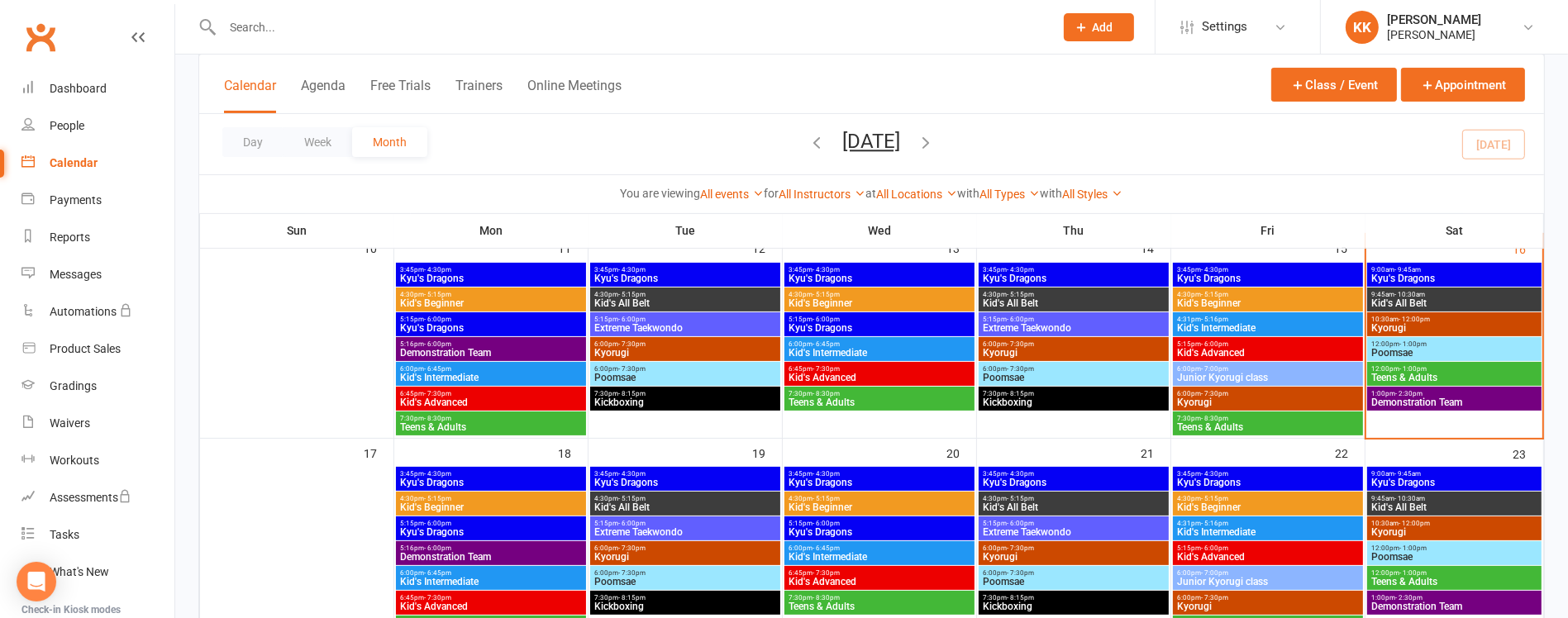
click at [1260, 416] on span "7:30pm - 8:30pm" at bounding box center [1267, 418] width 184 height 8
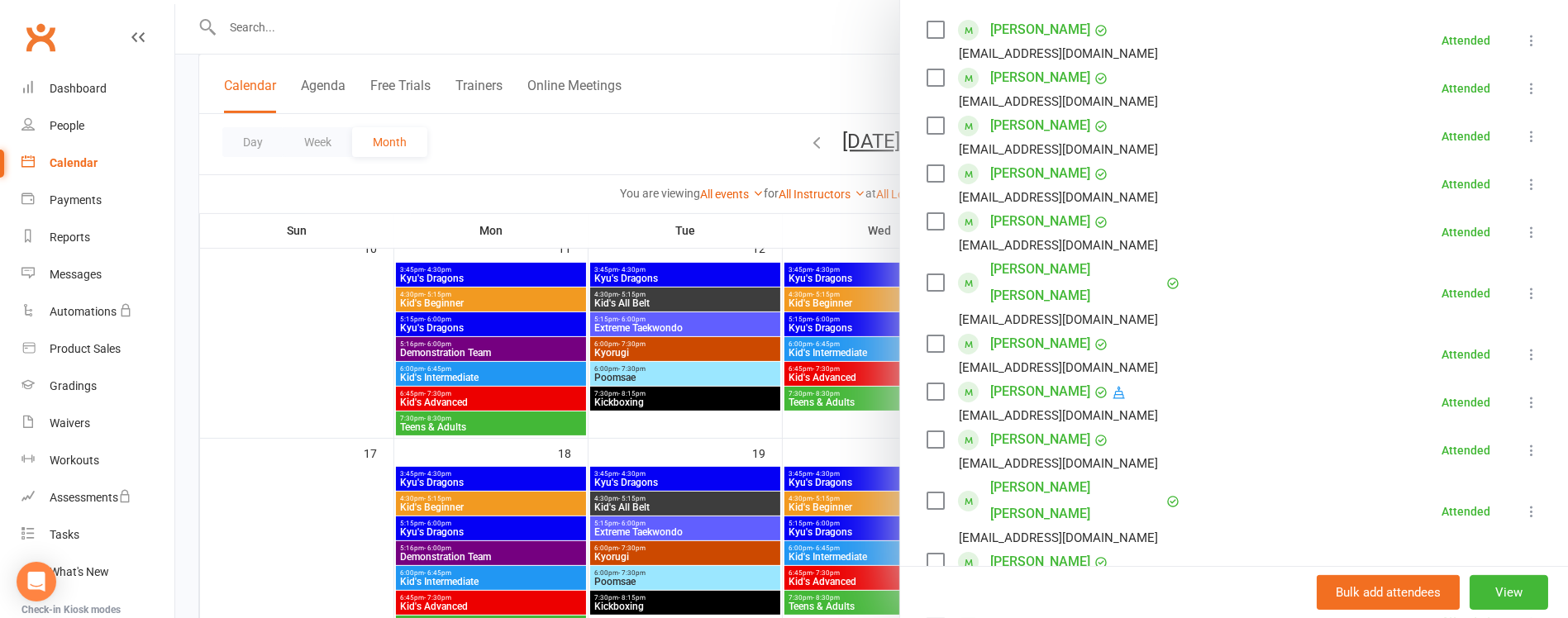
scroll to position [251, 0]
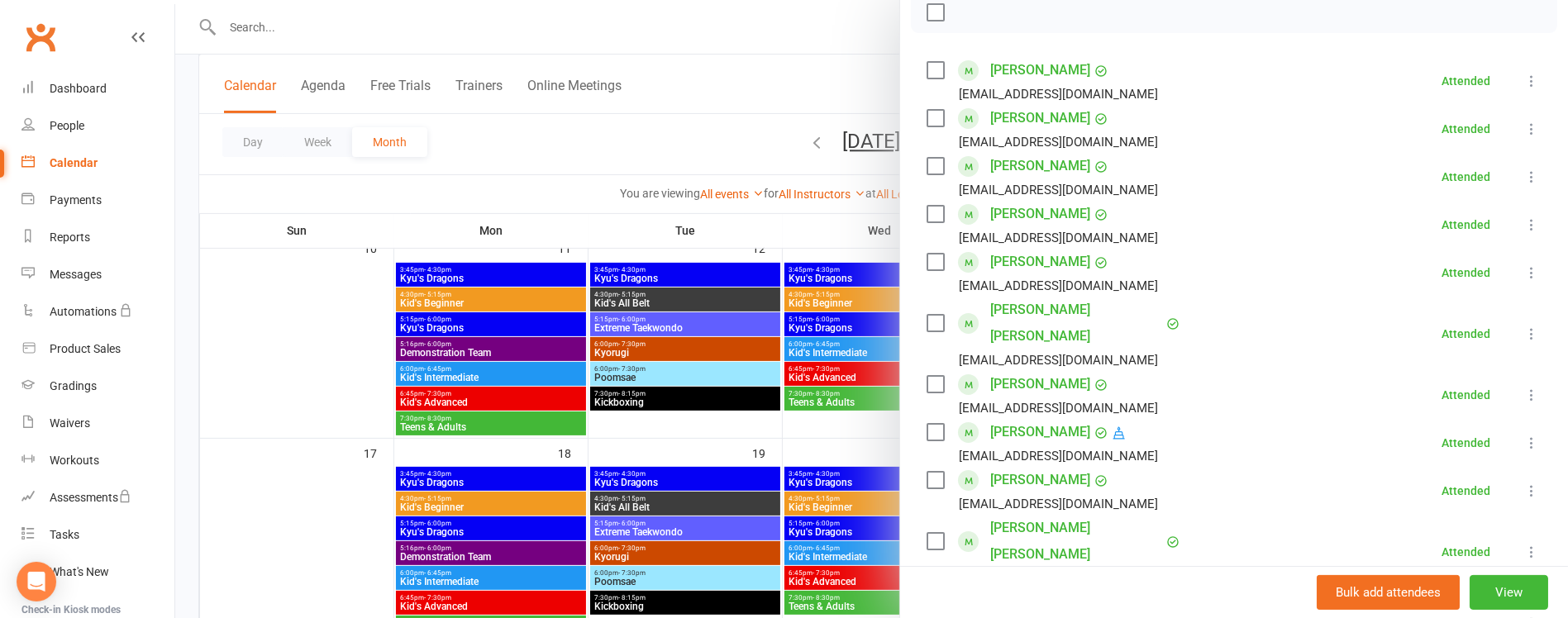
click at [799, 211] on div at bounding box center [871, 309] width 1393 height 618
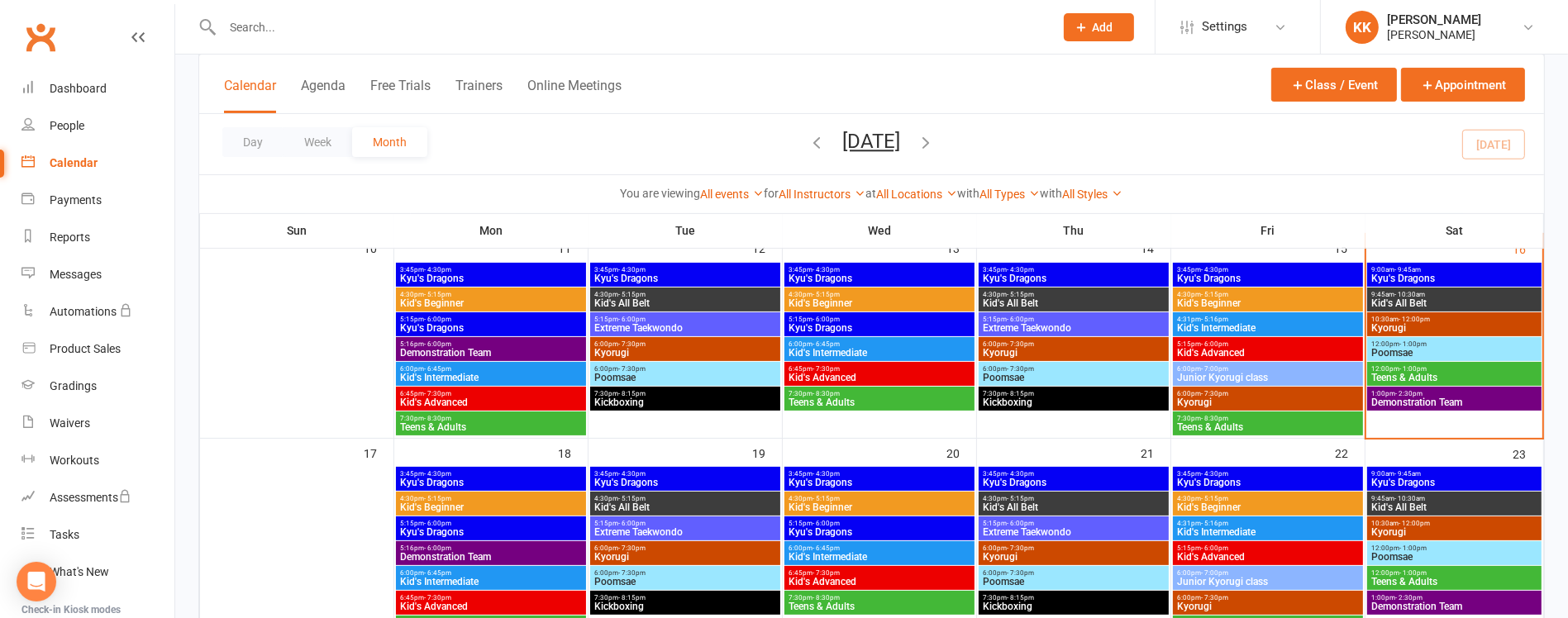
click at [1198, 399] on span "Kyorugi" at bounding box center [1267, 403] width 184 height 10
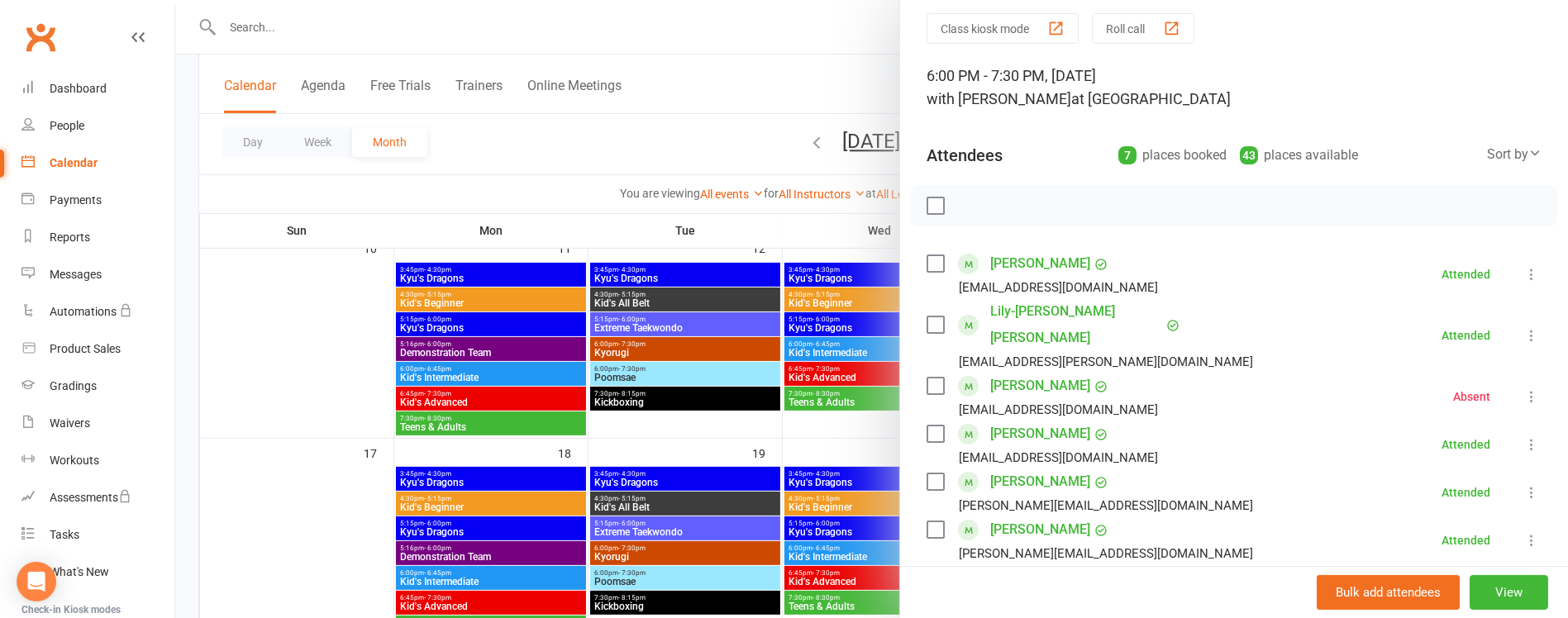
scroll to position [59, 0]
click at [1523, 386] on icon at bounding box center [1531, 394] width 16 height 16
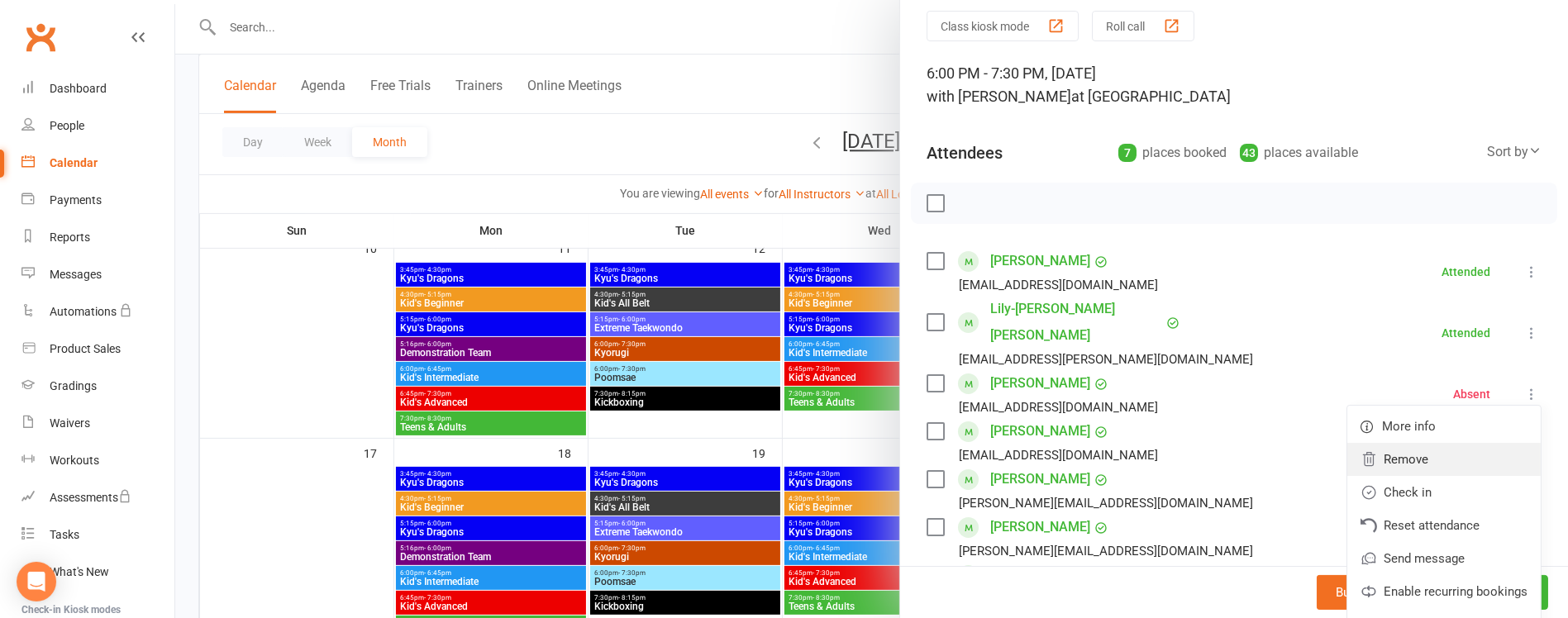
click at [1402, 445] on link "Remove" at bounding box center [1444, 459] width 193 height 33
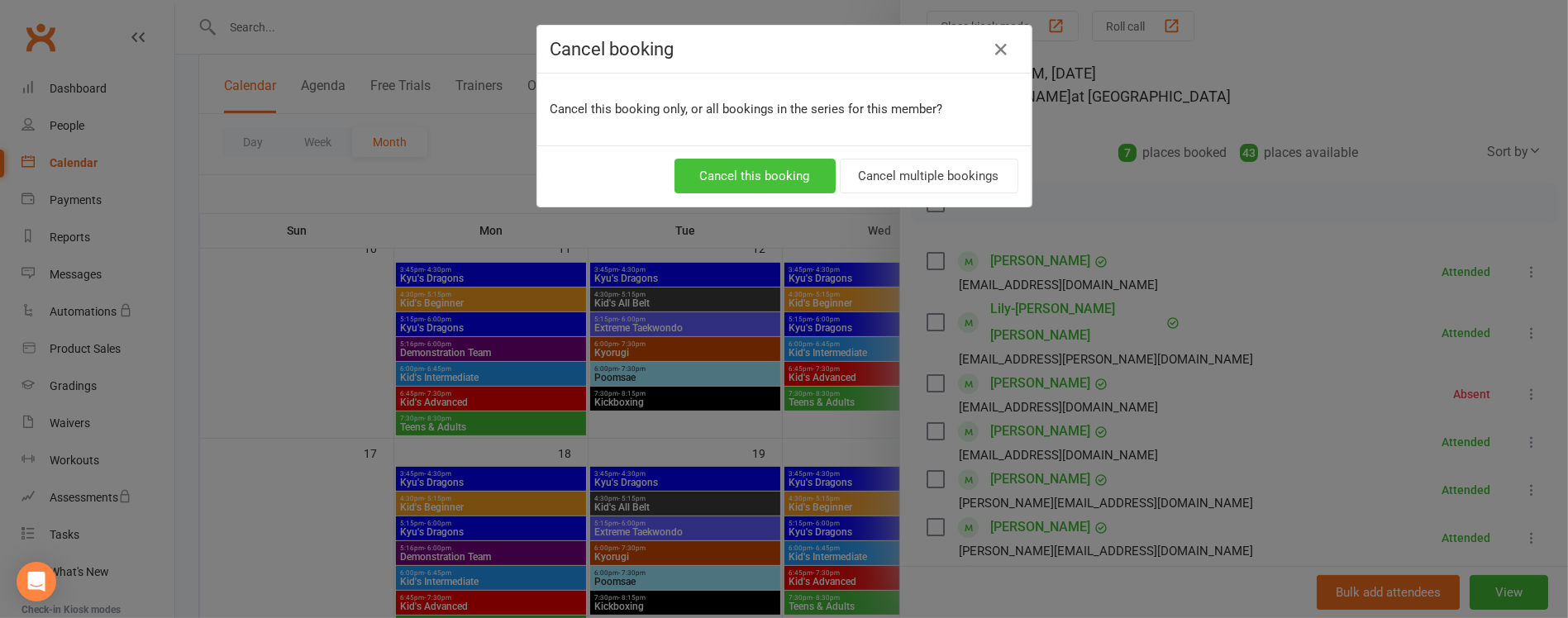
click at [793, 171] on button "Cancel this booking" at bounding box center [754, 176] width 161 height 34
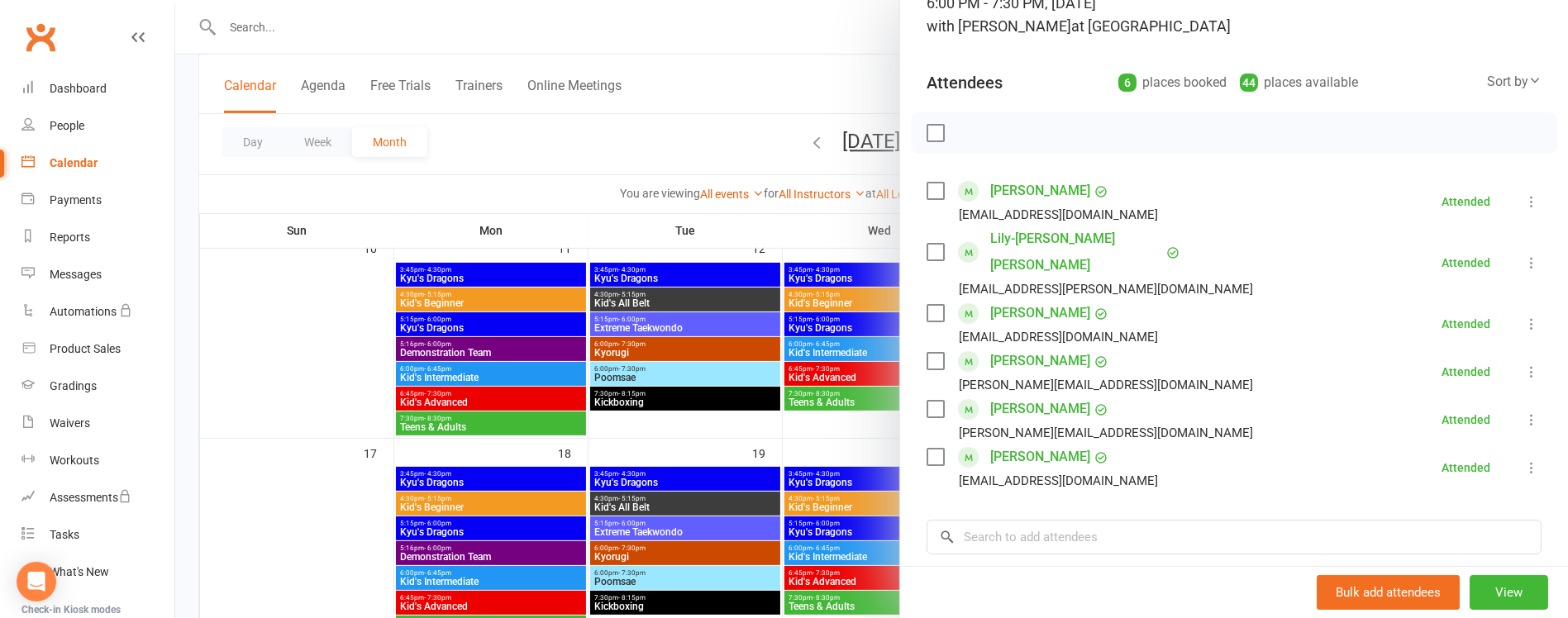
scroll to position [129, 0]
click at [871, 215] on div at bounding box center [871, 309] width 1393 height 618
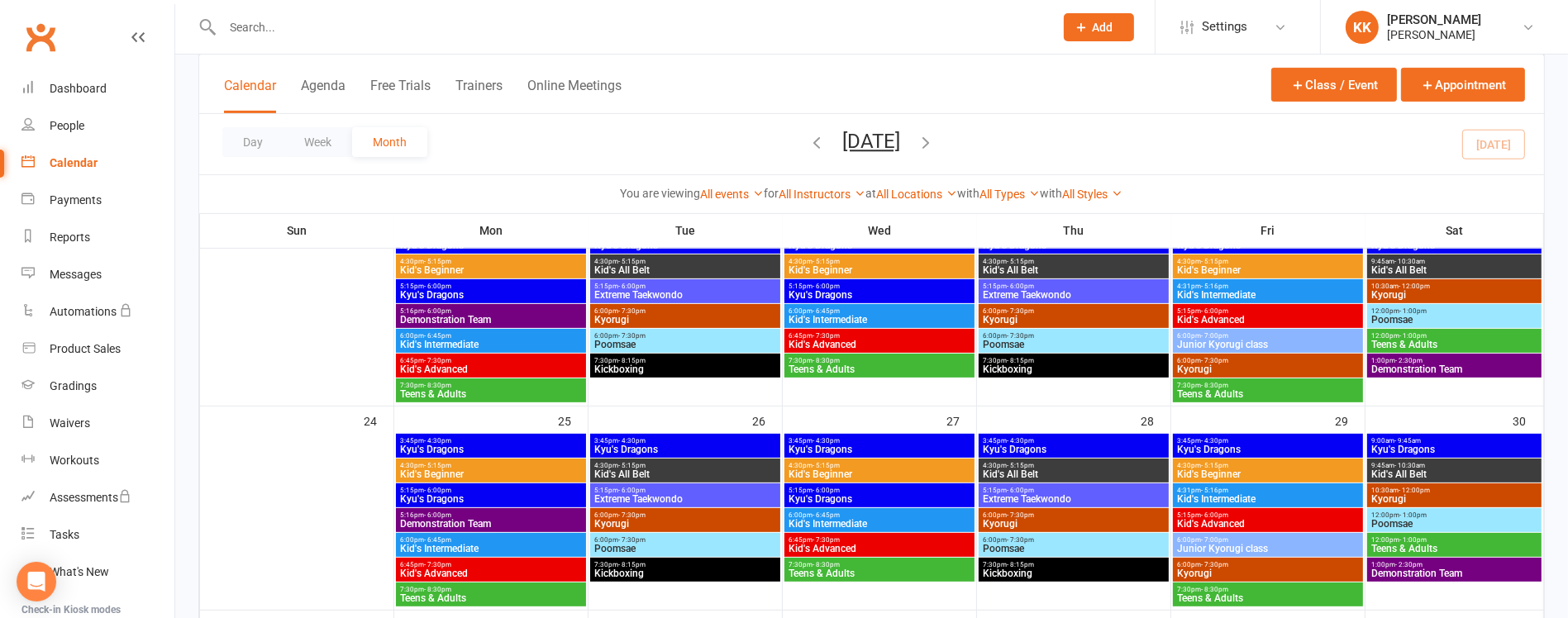
scroll to position [766, 0]
